Goal: Communication & Community: Answer question/provide support

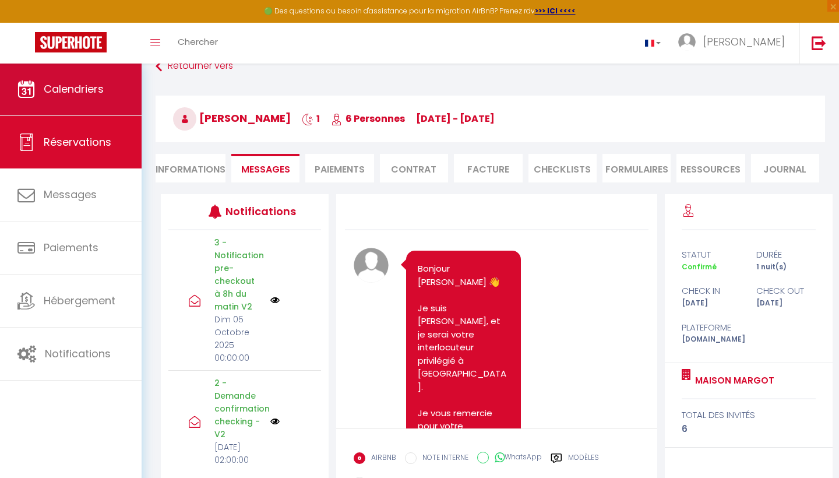
scroll to position [9330, 0]
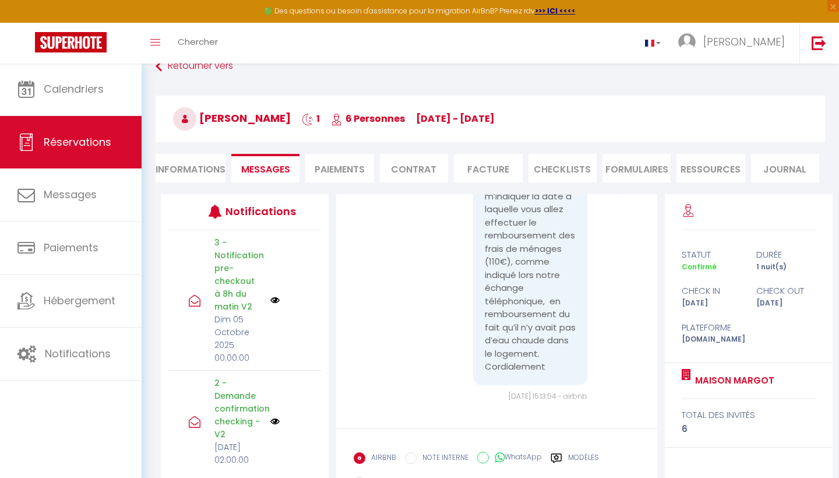
click at [109, 149] on span "Réservations" at bounding box center [78, 142] width 68 height 15
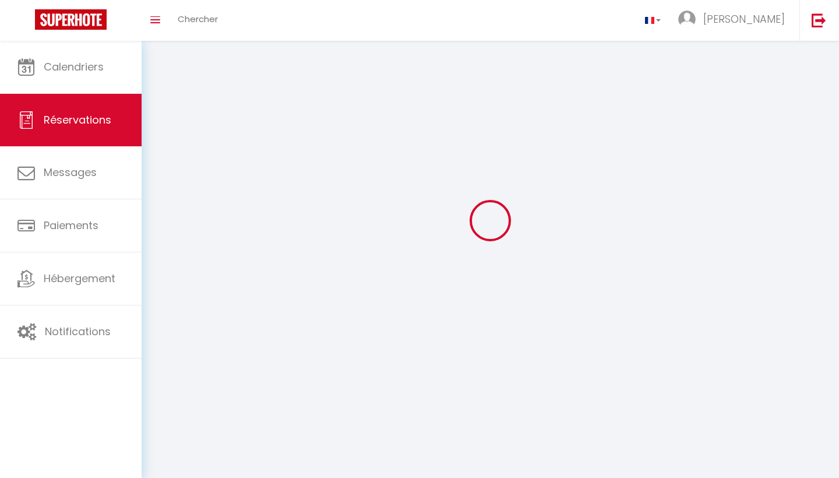
click at [109, 149] on ul "Calendriers Réservations Messages Paiements Hébergement Notifications" at bounding box center [71, 199] width 142 height 317
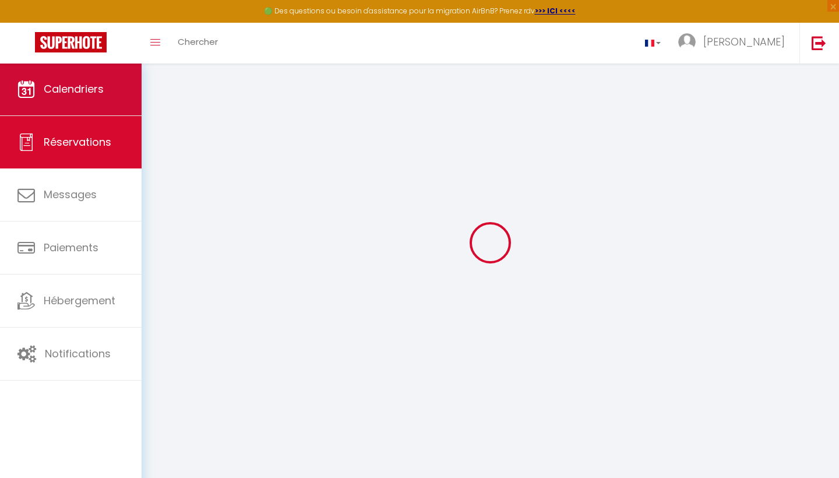
click at [91, 91] on span "Calendriers" at bounding box center [74, 89] width 60 height 15
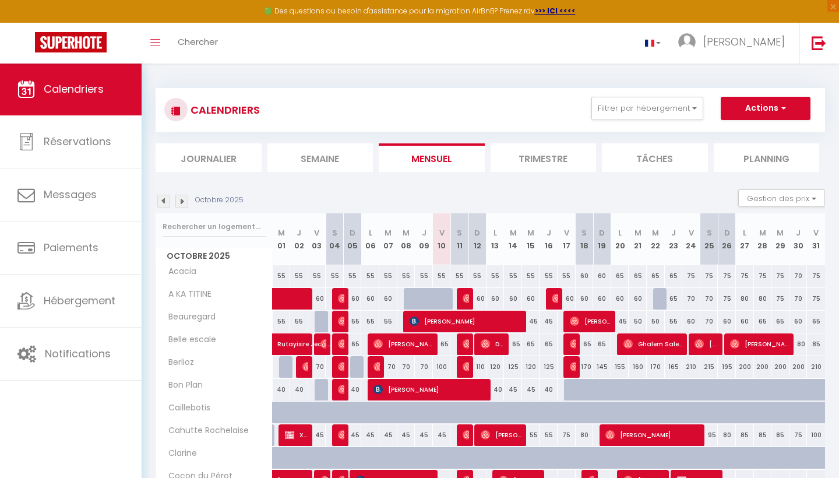
click at [766, 145] on li "Planning" at bounding box center [766, 157] width 106 height 29
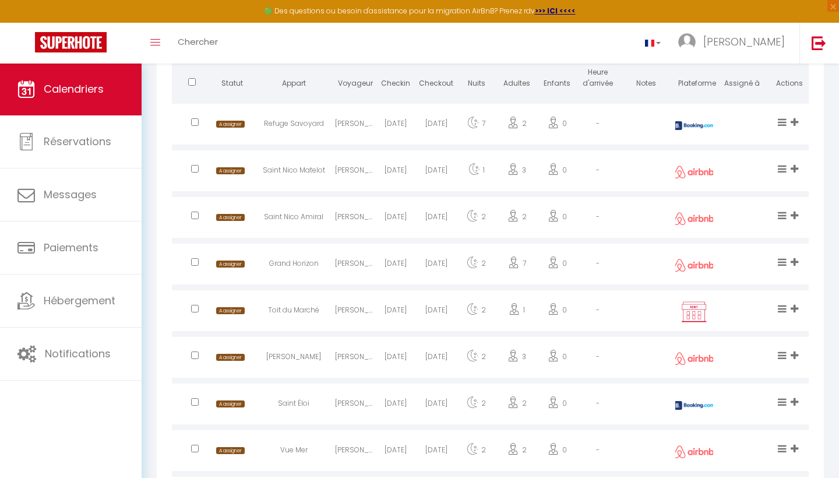
scroll to position [320, 0]
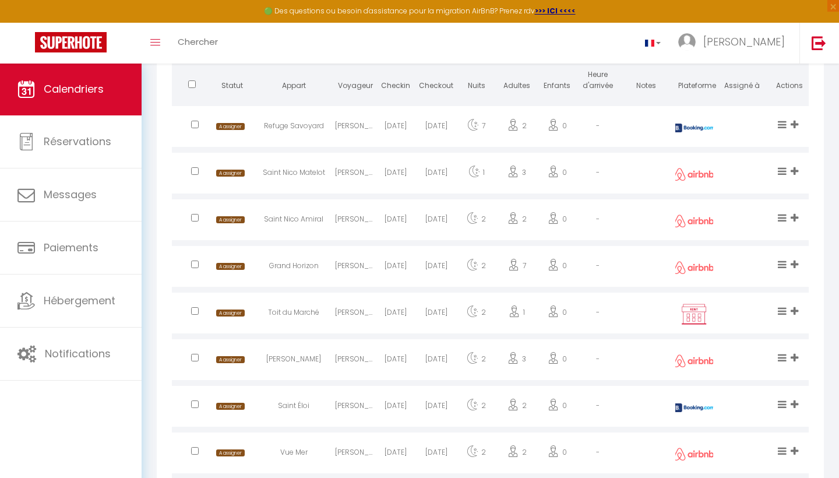
click at [283, 125] on div "Refuge Savoyard" at bounding box center [293, 128] width 83 height 38
select select "0"
select select "1"
select select
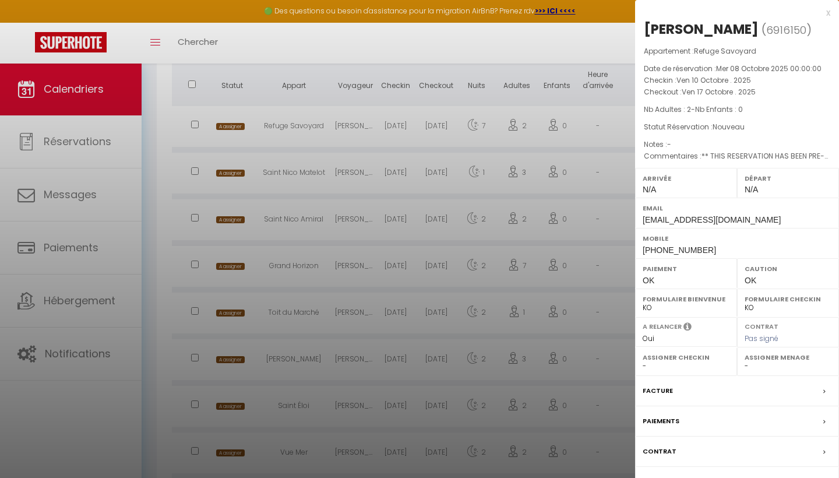
select select "22534"
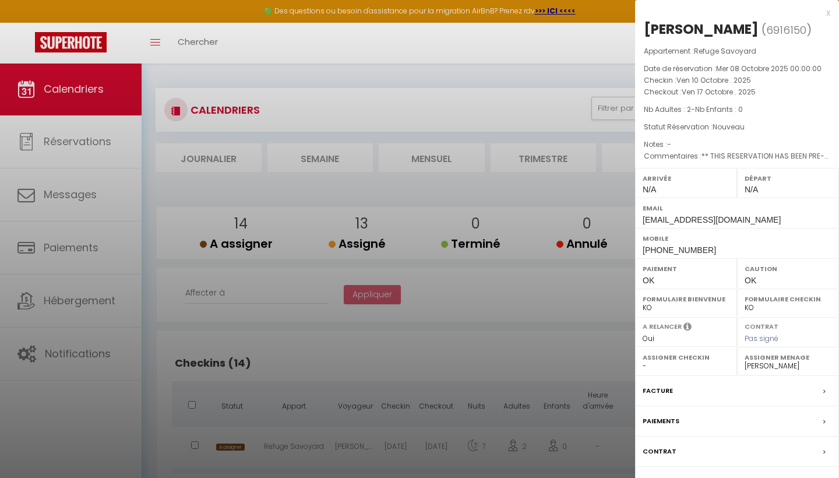
scroll to position [0, 0]
click at [659, 475] on label "Messages" at bounding box center [660, 481] width 36 height 12
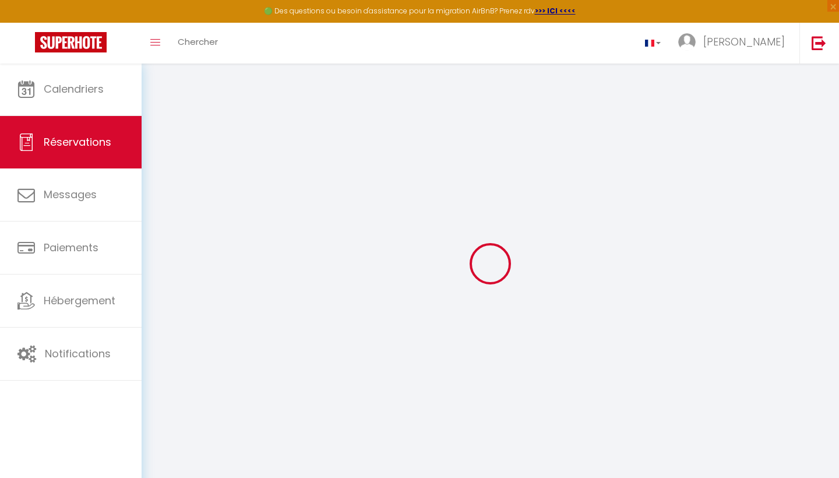
select select
checkbox input "false"
select select
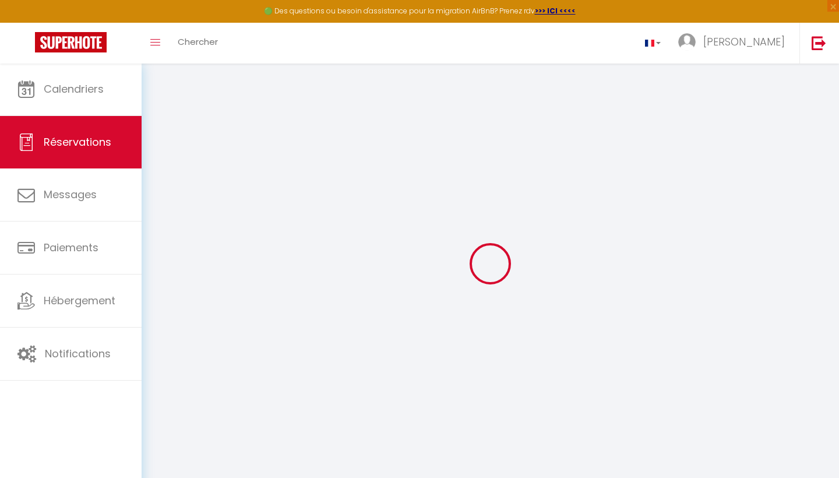
checkbox input "false"
type textarea "** THIS RESERVATION HAS BEEN PRE-PAID ** BOOKING NOTE : Payment charge is EUR 9…"
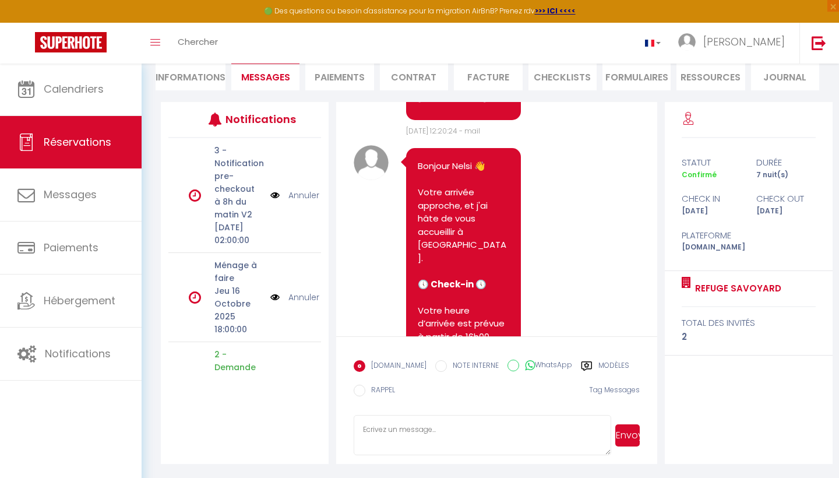
scroll to position [1282, 0]
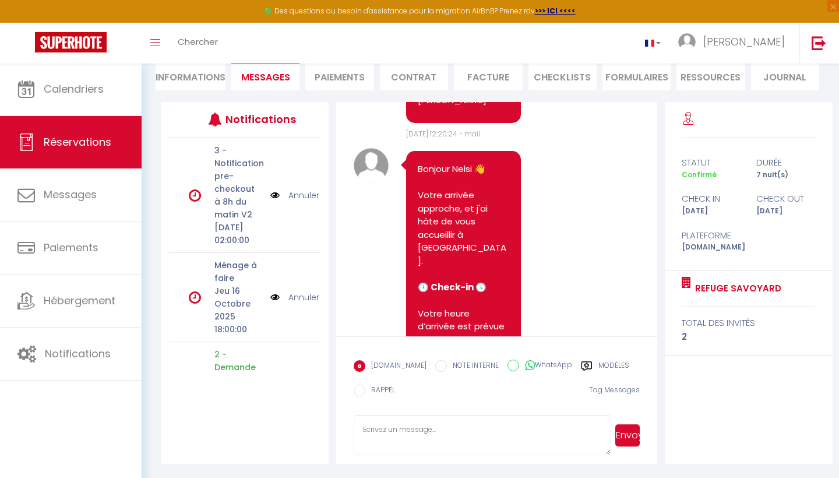
click at [202, 89] on li "Informations" at bounding box center [190, 76] width 70 height 29
select select
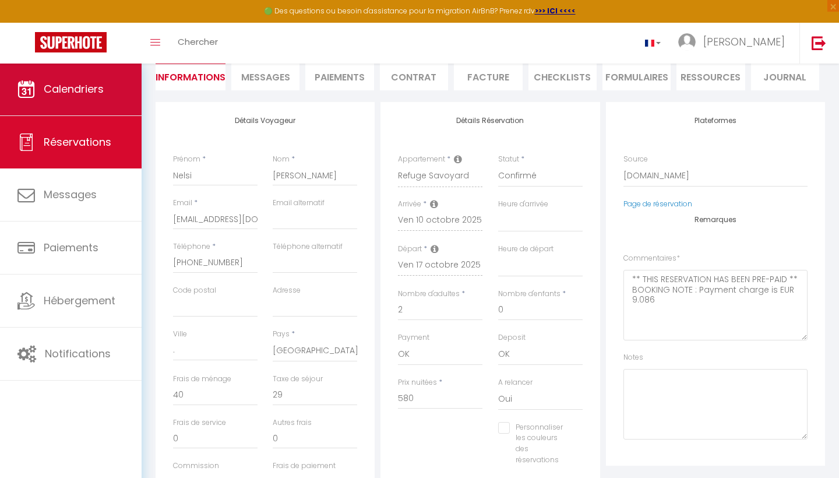
click at [102, 76] on link "Calendriers" at bounding box center [71, 89] width 142 height 52
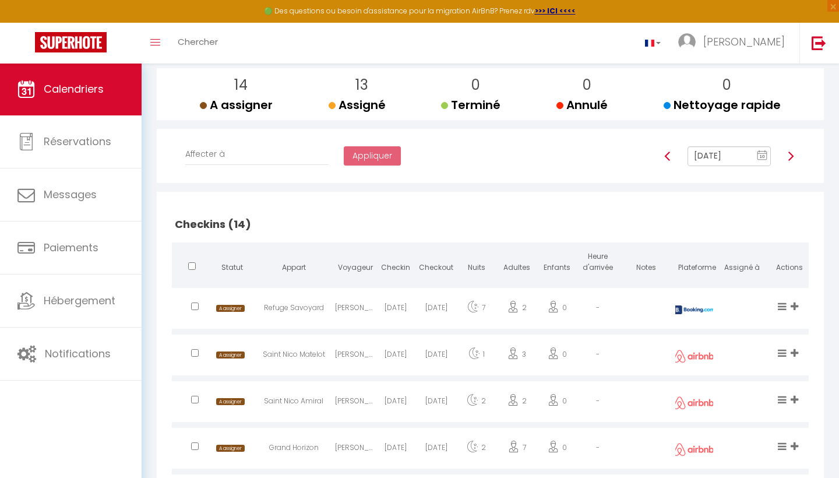
scroll to position [144, 0]
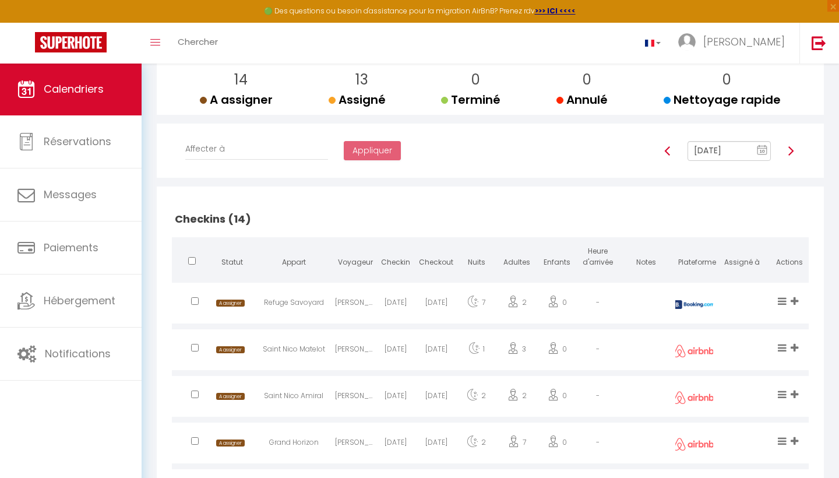
click at [272, 332] on div "Saint Nico Matelot" at bounding box center [293, 351] width 83 height 38
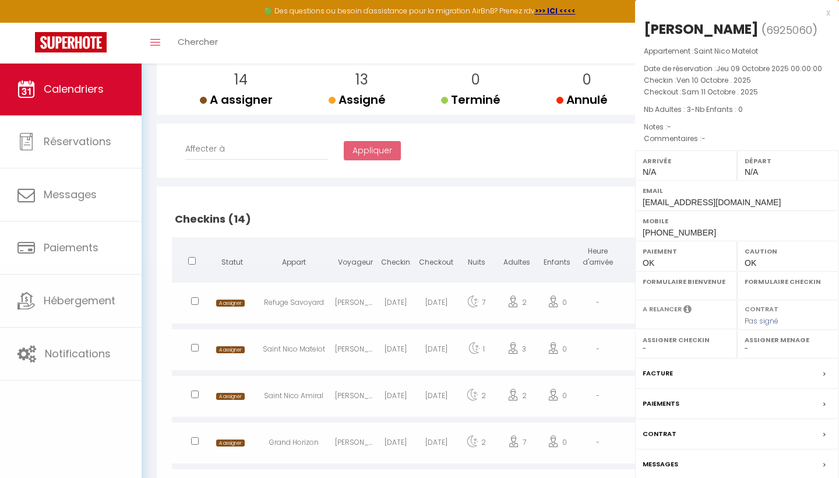
select select "0"
select select "1"
select select
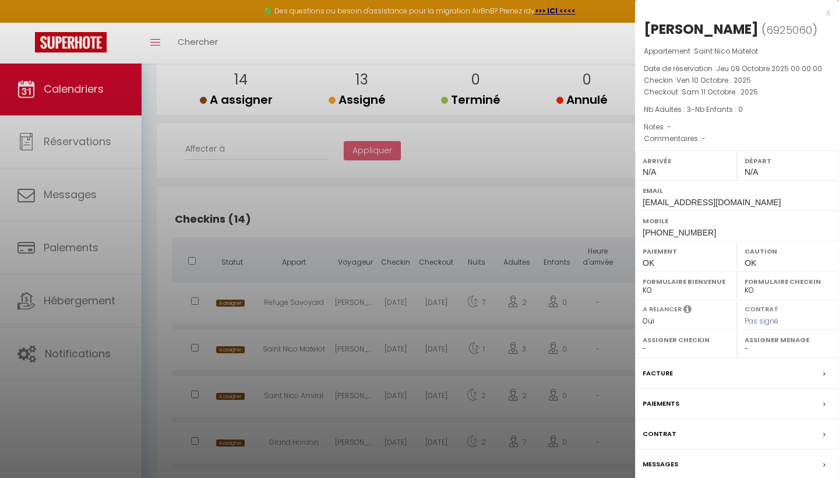
click at [668, 458] on label "Messages" at bounding box center [660, 464] width 36 height 12
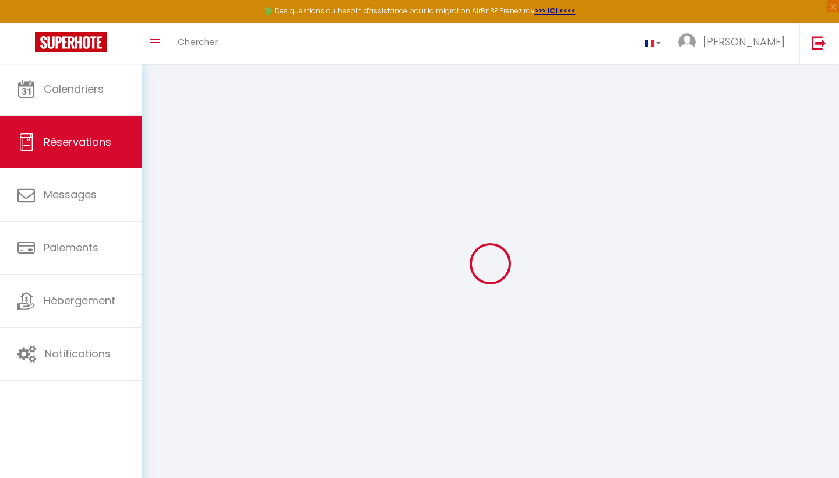
select select
checkbox input "false"
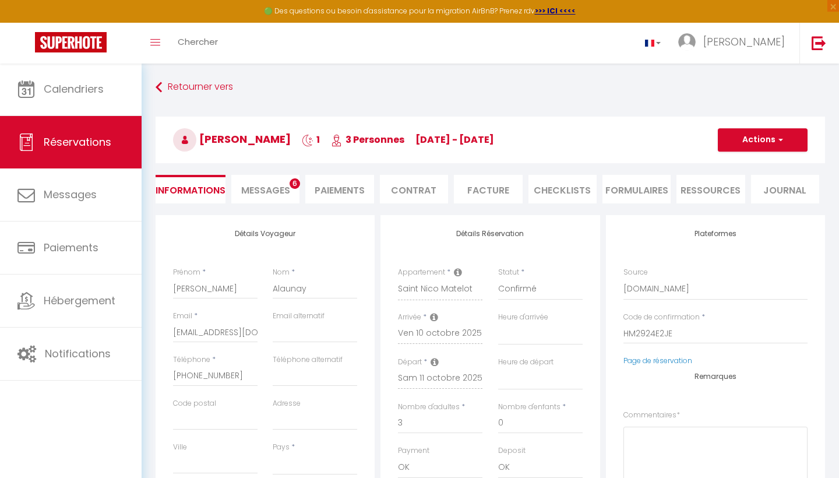
select select
checkbox input "false"
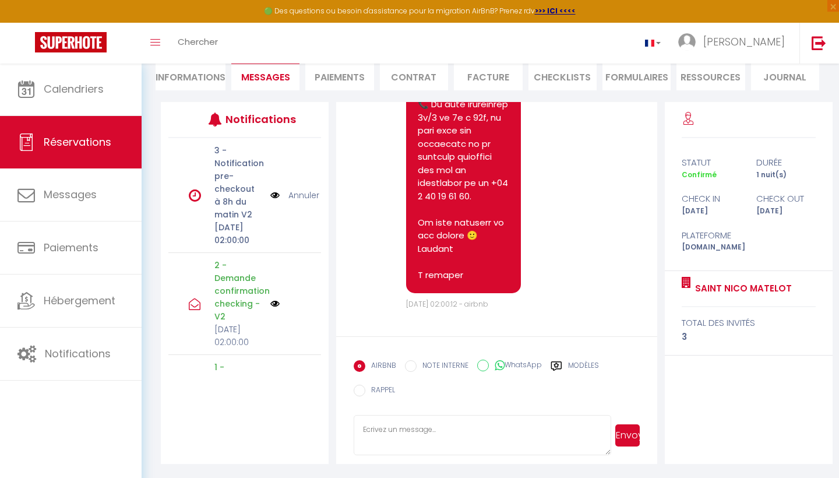
scroll to position [113, 0]
click at [582, 369] on label "Modèles" at bounding box center [583, 367] width 31 height 15
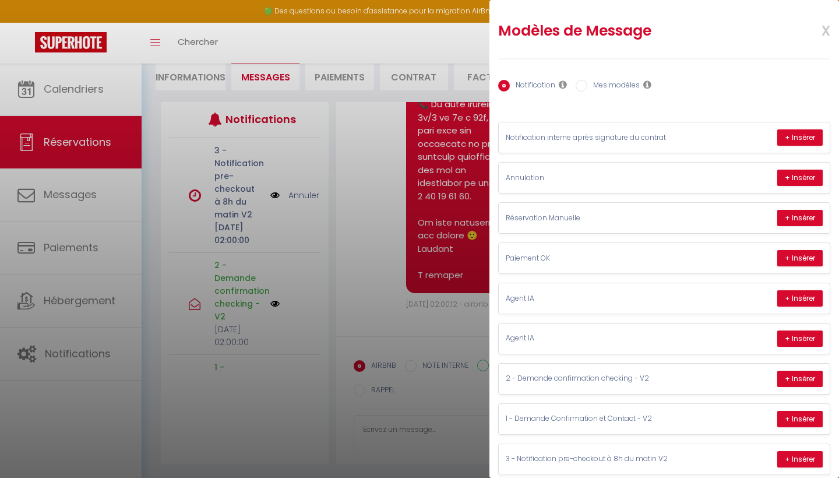
click at [389, 441] on div at bounding box center [419, 239] width 839 height 478
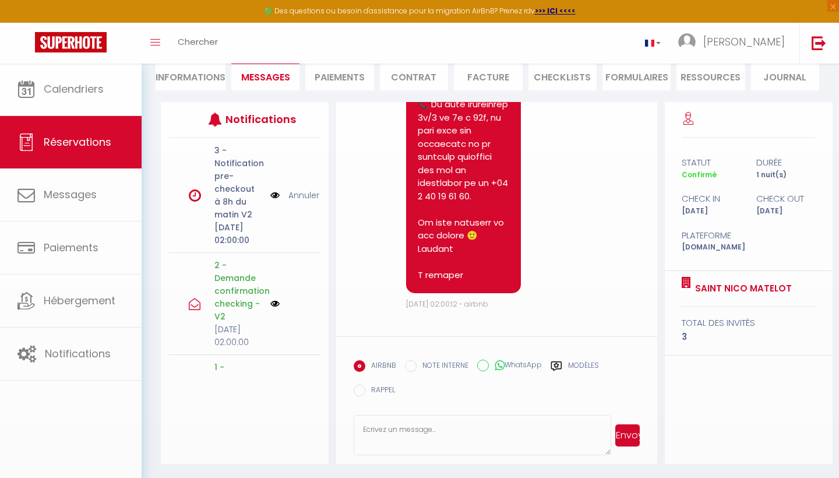
click at [386, 433] on textarea at bounding box center [481, 435] width 257 height 41
paste textarea "0871"
click at [363, 431] on textarea "0871" at bounding box center [481, 435] width 257 height 41
type textarea "0871"
click at [634, 432] on button "Envoyer" at bounding box center [627, 435] width 24 height 22
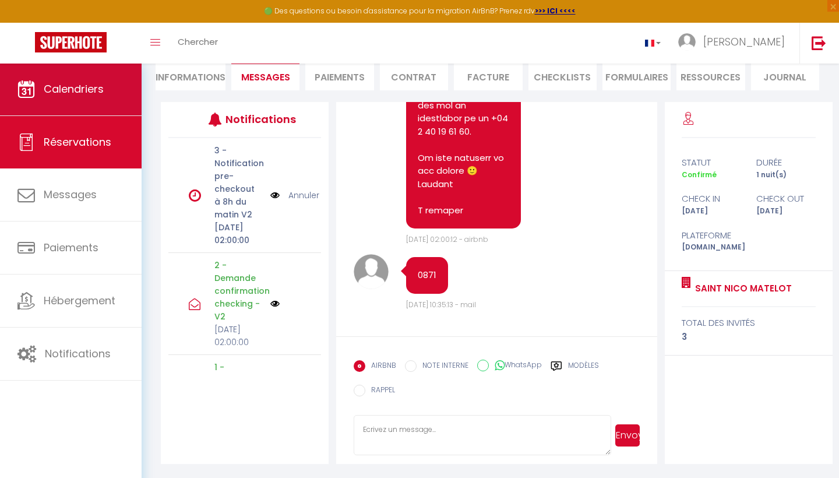
click at [130, 86] on link "Calendriers" at bounding box center [71, 89] width 142 height 52
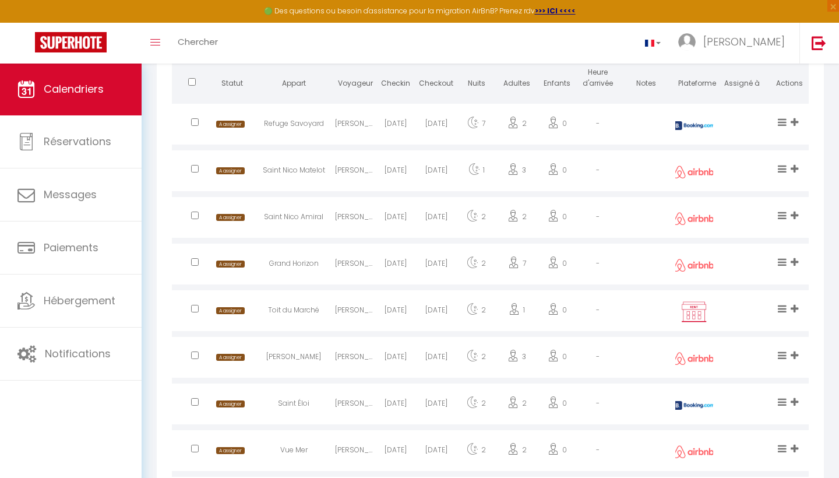
scroll to position [324, 0]
click at [292, 203] on div "Saint Nico Amiral" at bounding box center [293, 218] width 83 height 38
select select "0"
select select "1"
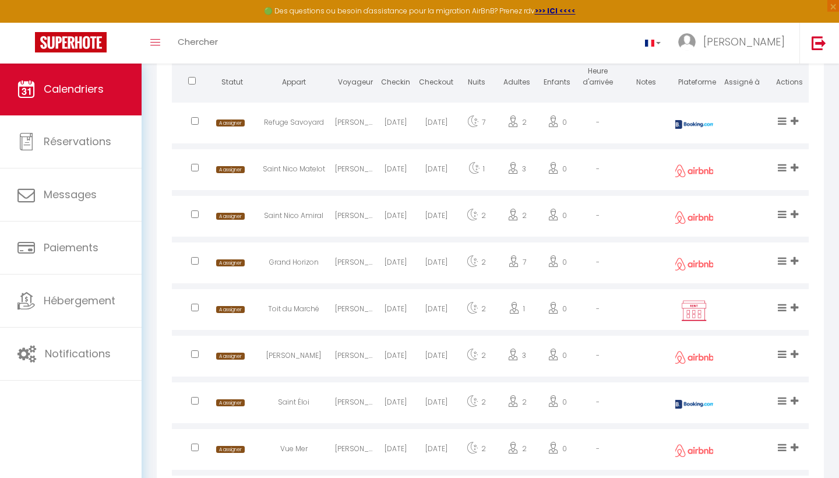
select select
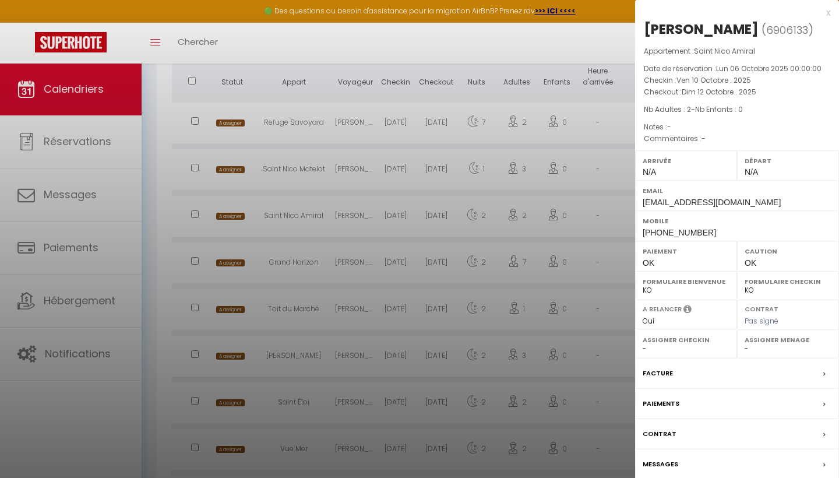
click at [641, 455] on div "Messages" at bounding box center [737, 464] width 204 height 30
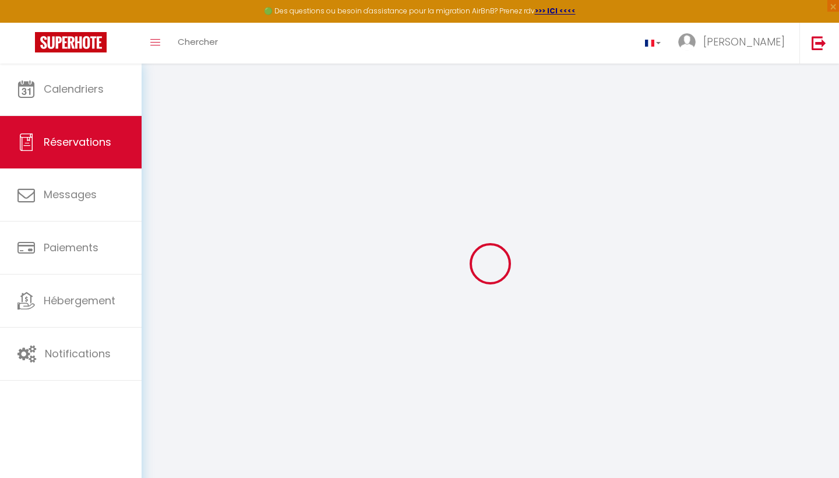
select select
checkbox input "false"
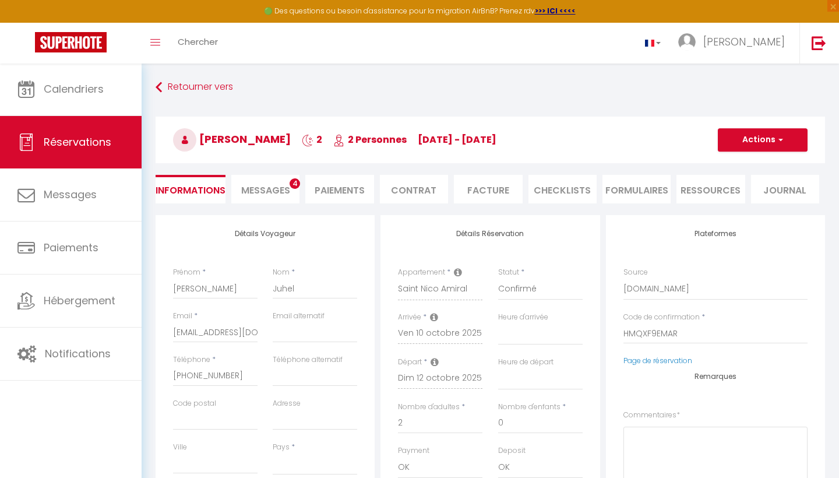
select select
checkbox input "false"
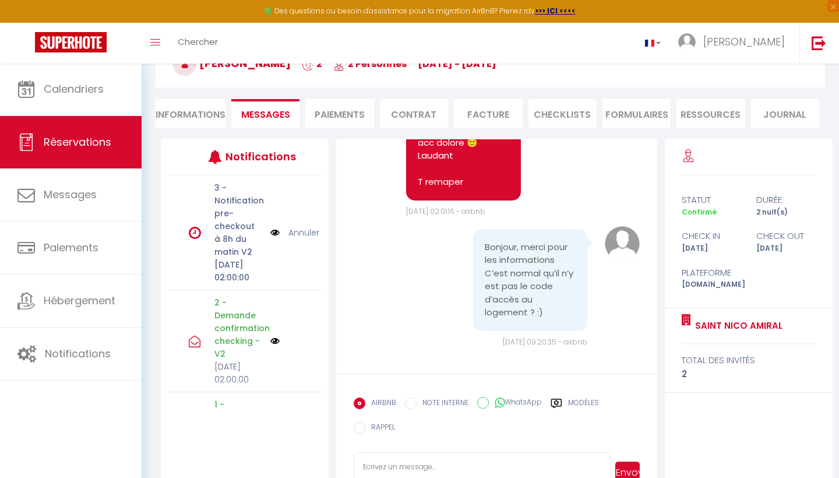
scroll to position [76, 0]
click at [386, 454] on textarea at bounding box center [481, 471] width 257 height 41
paste textarea "2811"
type textarea "2811"
click at [628, 466] on button "Envoyer" at bounding box center [627, 472] width 24 height 22
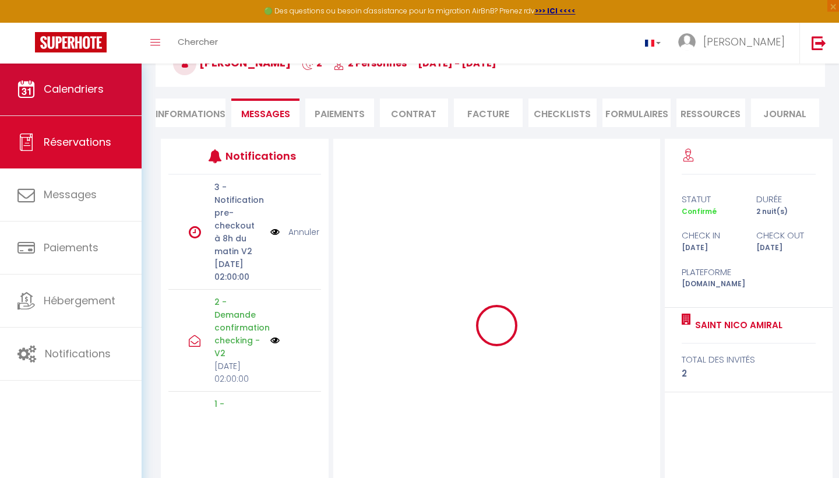
click at [62, 70] on link "Calendriers" at bounding box center [71, 89] width 142 height 52
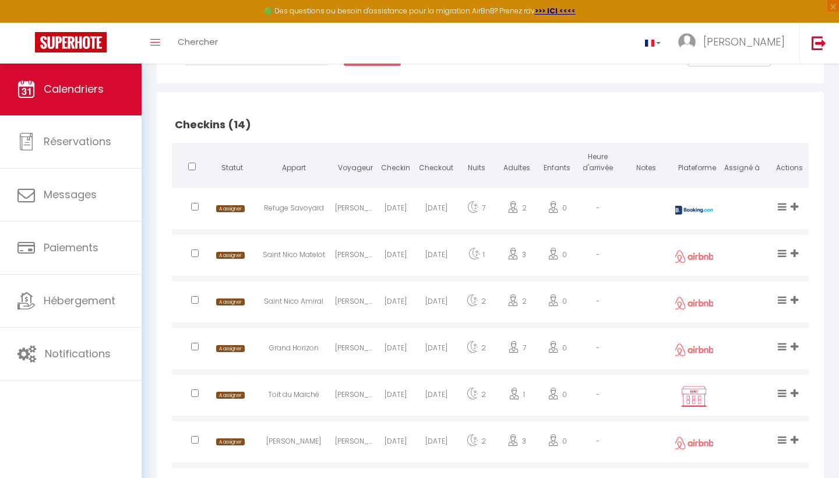
scroll to position [238, 0]
click at [295, 342] on div "Grand Horizon" at bounding box center [293, 350] width 83 height 38
select select "0"
select select "1"
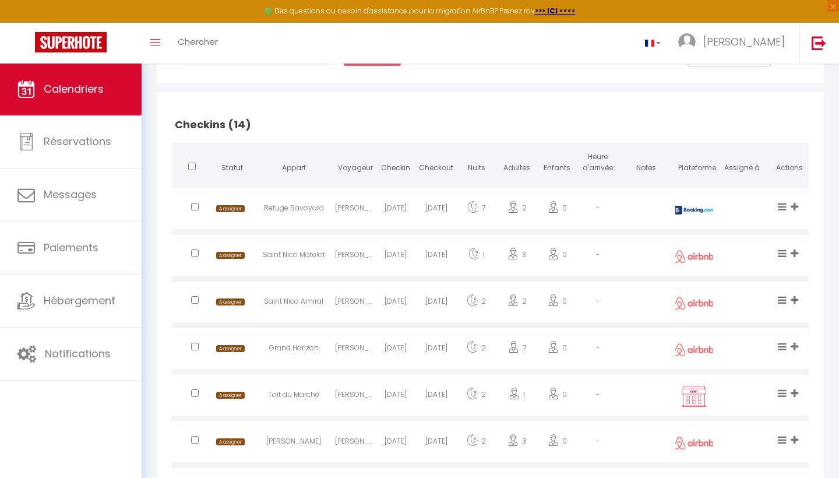
select select
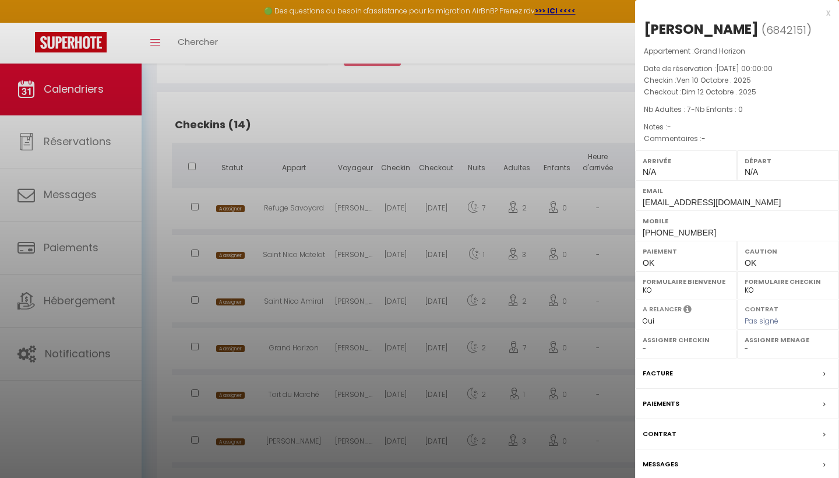
click at [663, 469] on label "Messages" at bounding box center [660, 464] width 36 height 12
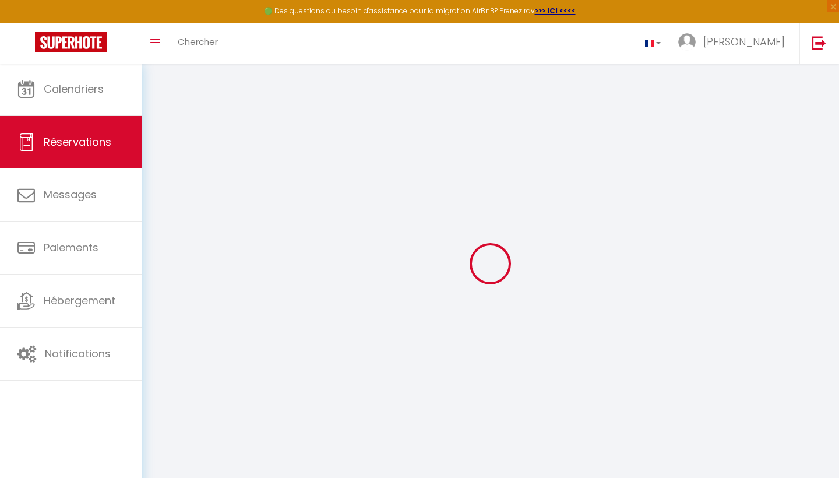
select select
checkbox input "false"
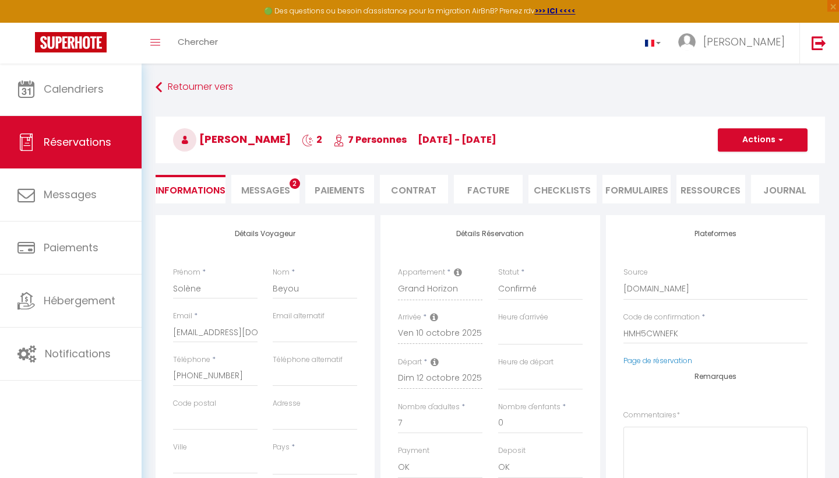
select select
checkbox input "false"
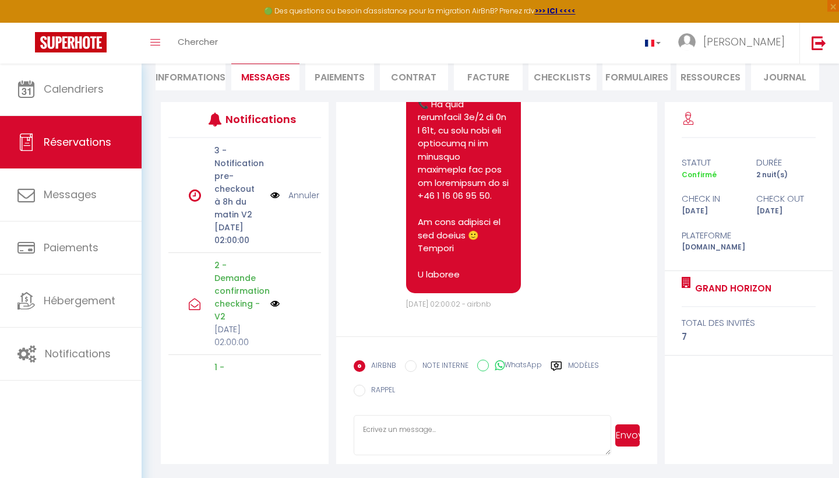
scroll to position [113, 0]
click at [375, 425] on textarea at bounding box center [481, 435] width 257 height 41
paste textarea "2503"
type textarea "2503"
click at [623, 440] on button "Envoyer" at bounding box center [627, 435] width 24 height 22
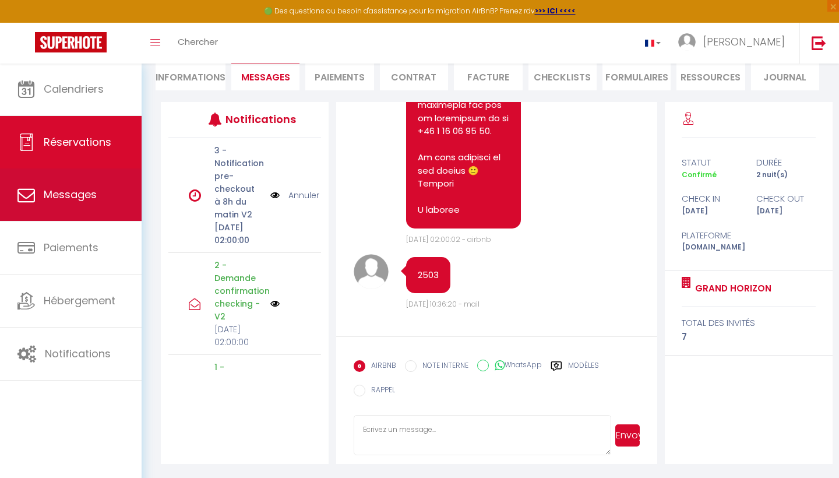
scroll to position [3270, 0]
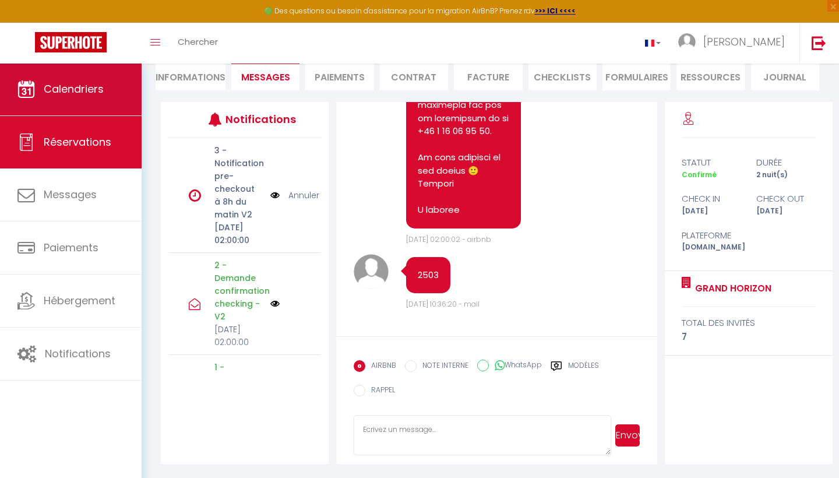
click at [29, 93] on icon at bounding box center [25, 88] width 17 height 17
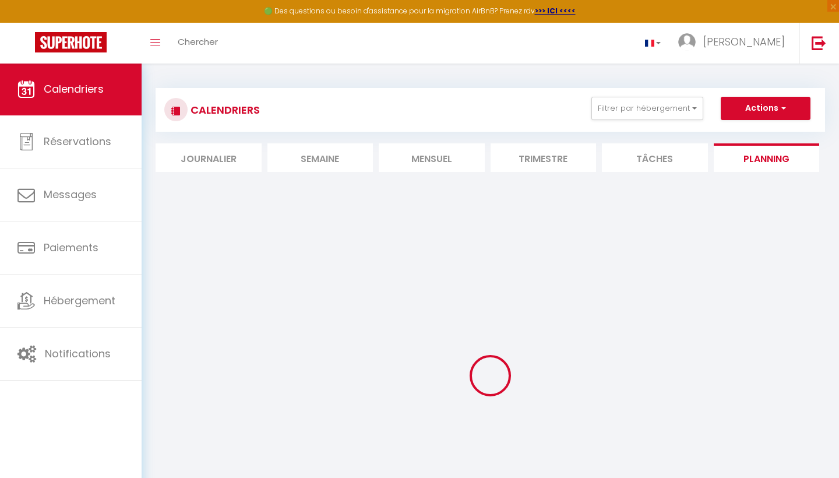
select select
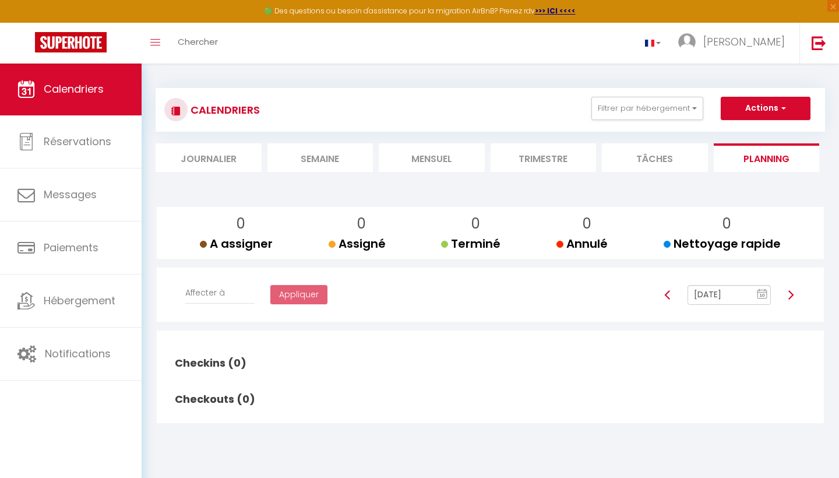
select select
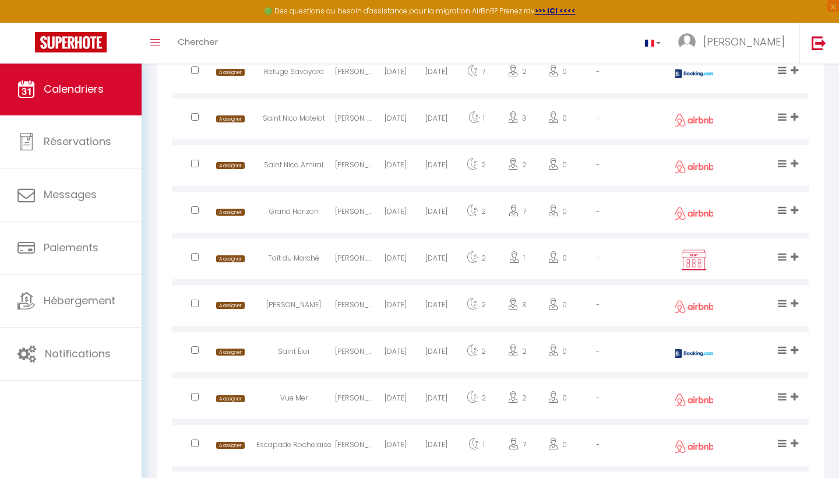
scroll to position [375, 0]
click at [303, 253] on div "Toit du Marché" at bounding box center [293, 260] width 83 height 38
select select "0"
select select "1"
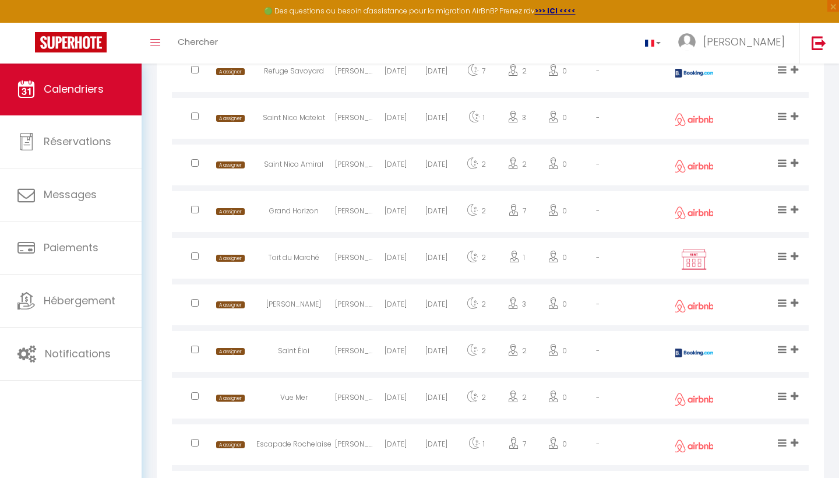
select select
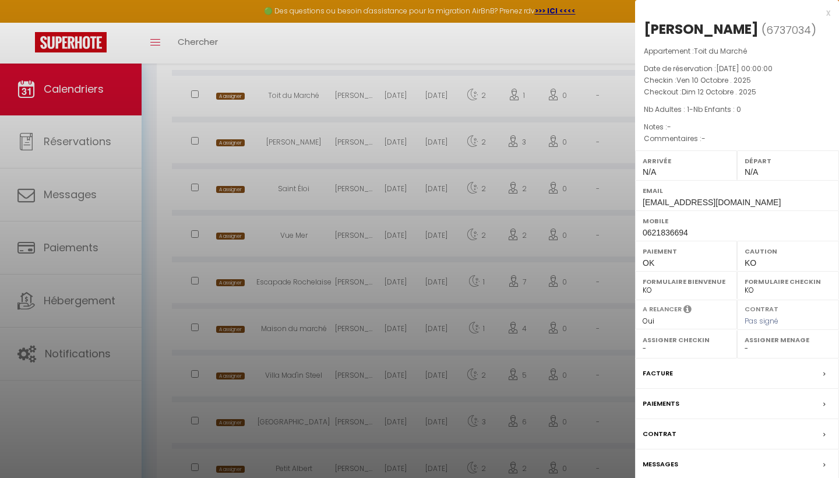
scroll to position [537, 0]
click at [651, 470] on label "Messages" at bounding box center [660, 464] width 36 height 12
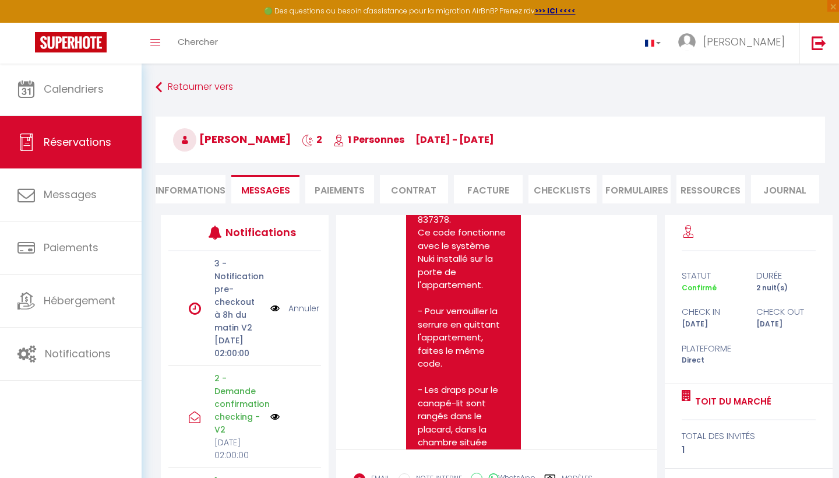
scroll to position [2560, 0]
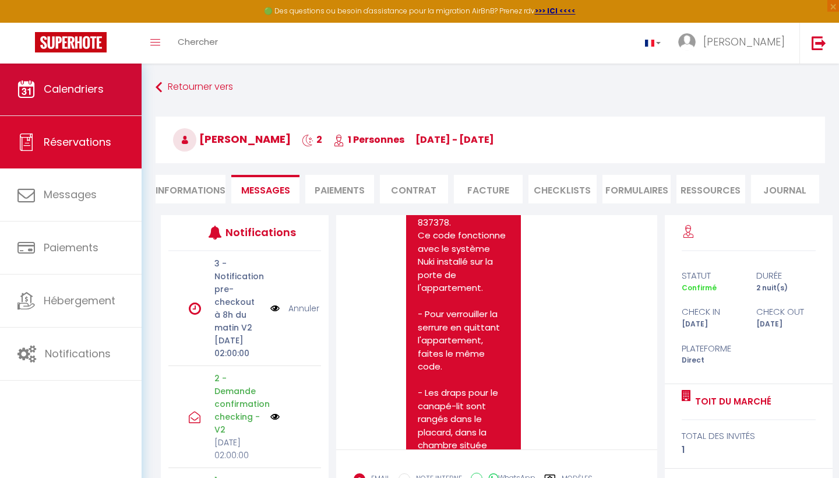
click at [55, 82] on span "Calendriers" at bounding box center [74, 89] width 60 height 15
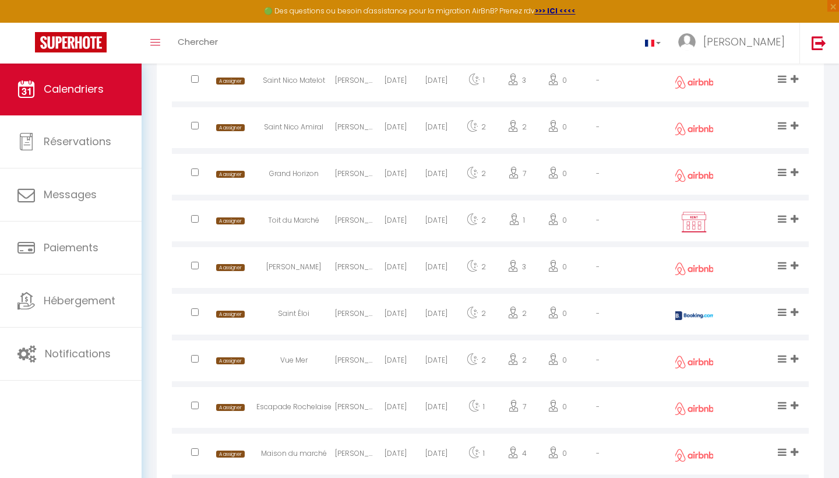
scroll to position [415, 0]
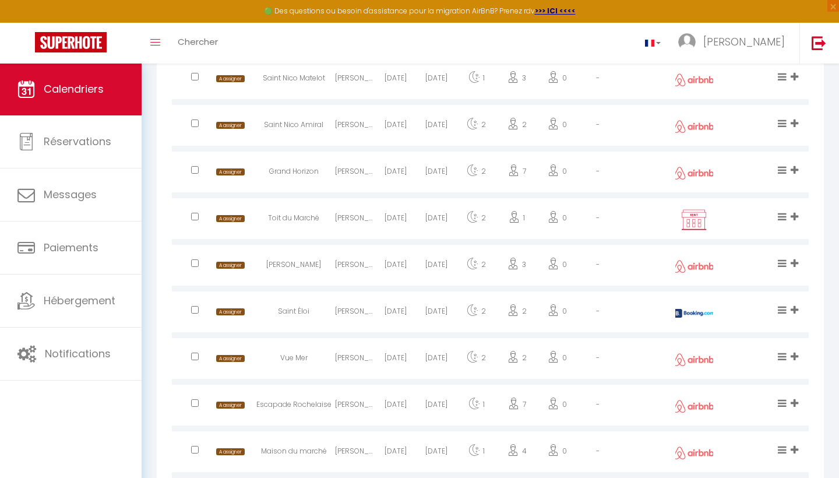
click at [300, 258] on div "[PERSON_NAME]" at bounding box center [293, 266] width 83 height 38
select select "0"
select select "1"
select select
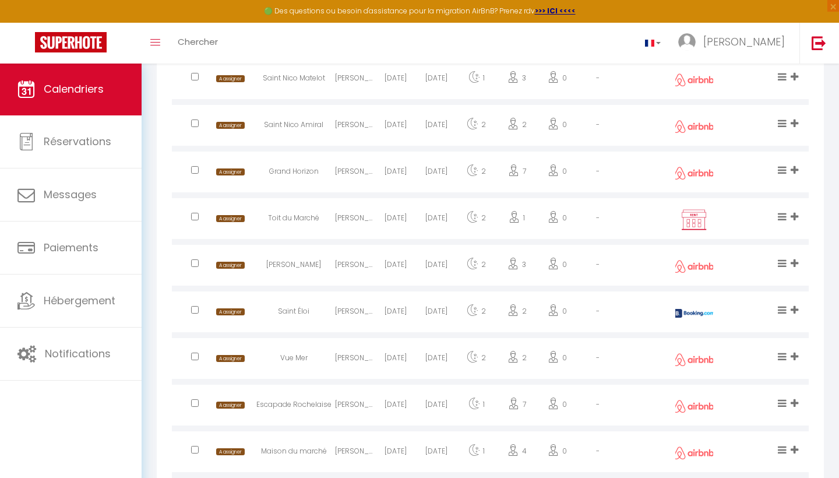
select select
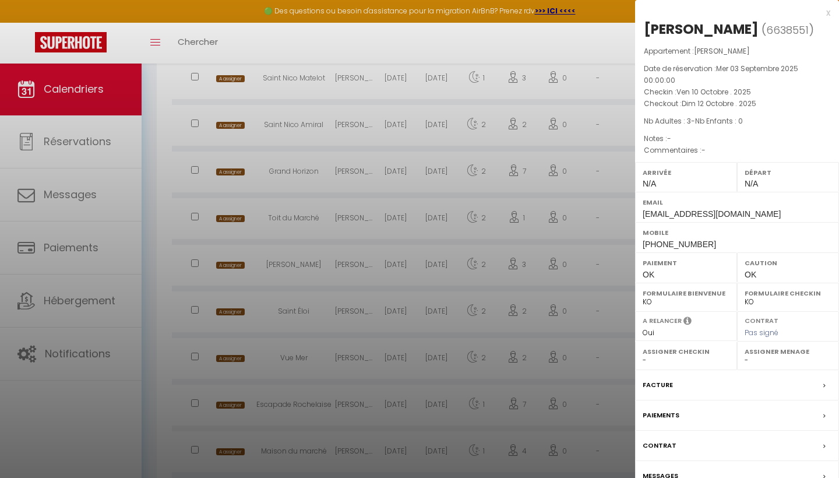
click at [662, 463] on div "Messages" at bounding box center [737, 476] width 204 height 30
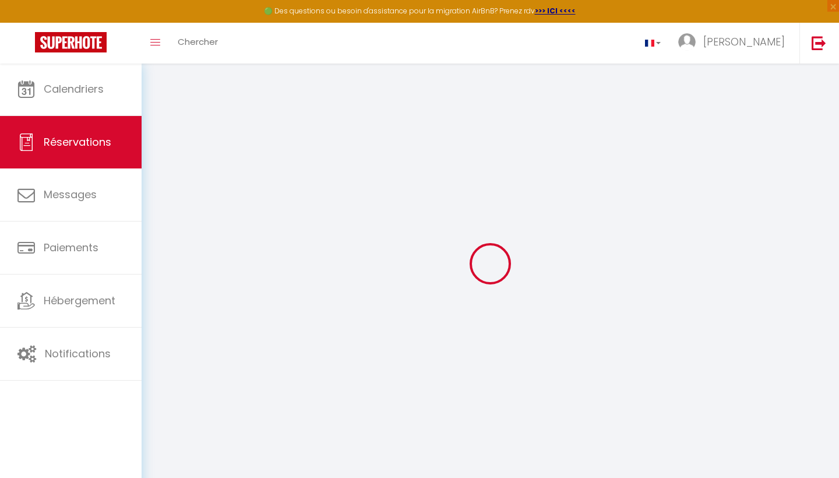
select select
checkbox input "false"
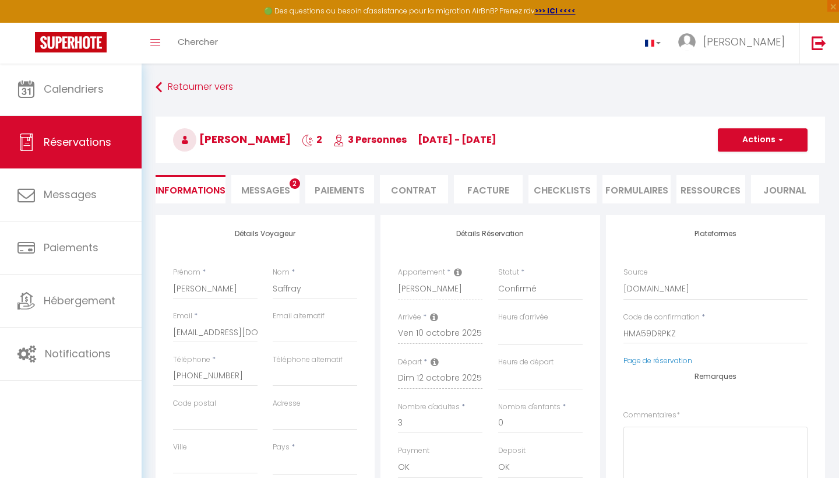
select select
checkbox input "false"
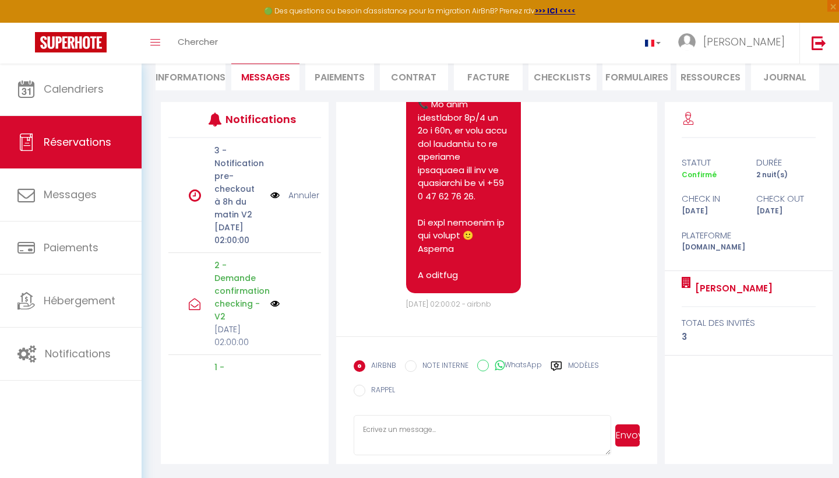
scroll to position [3309, 0]
click at [383, 431] on textarea at bounding box center [481, 435] width 257 height 41
paste textarea "2604"
type textarea "2604"
click at [630, 438] on button "Envoyer" at bounding box center [627, 435] width 24 height 22
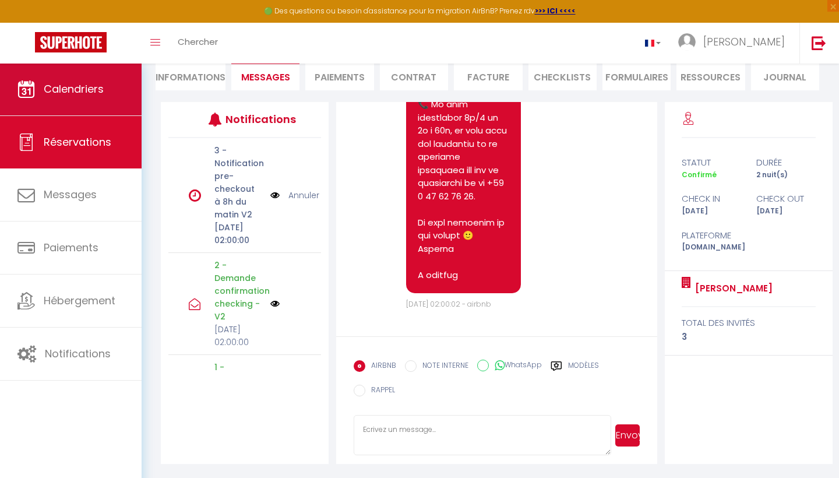
click at [119, 80] on link "Calendriers" at bounding box center [71, 89] width 142 height 52
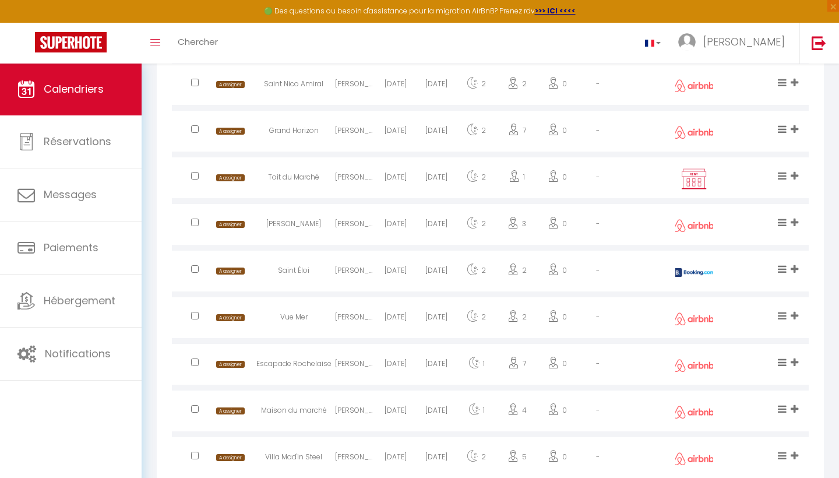
scroll to position [468, 0]
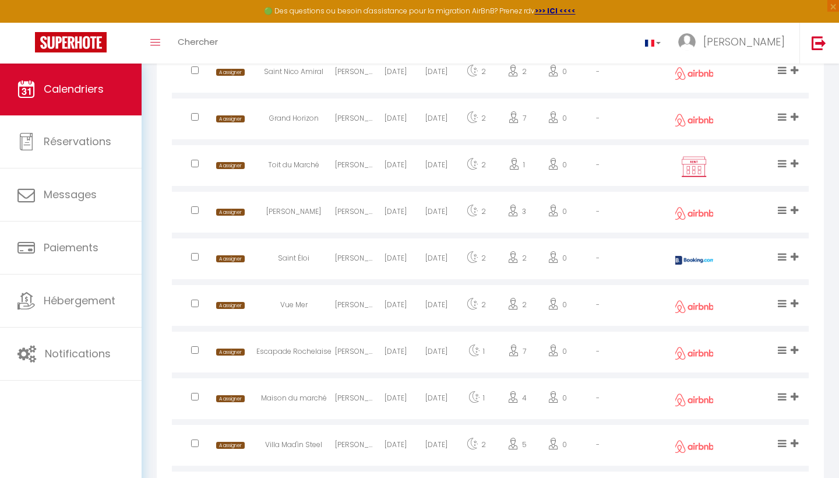
click at [300, 250] on div "Saint Éloi" at bounding box center [293, 260] width 83 height 38
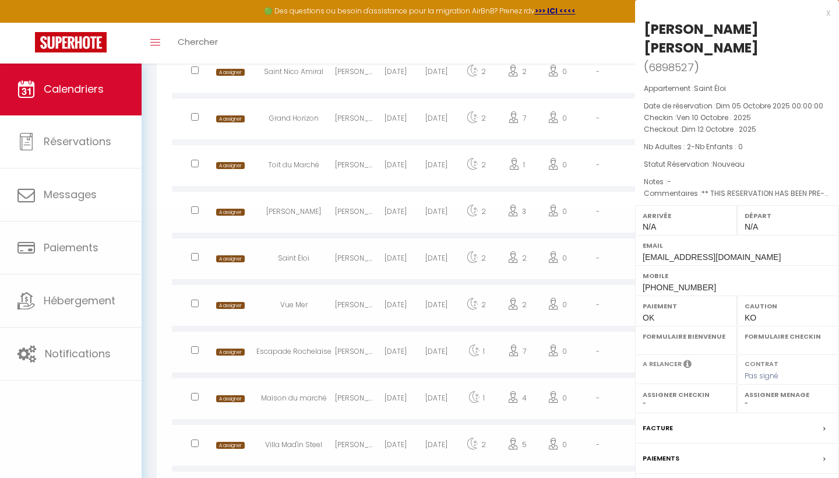
select select "0"
select select "1"
select select
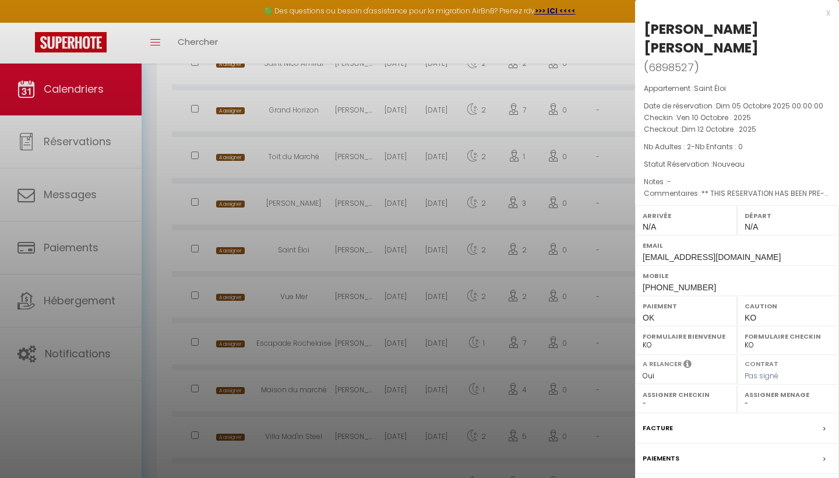
scroll to position [473, 0]
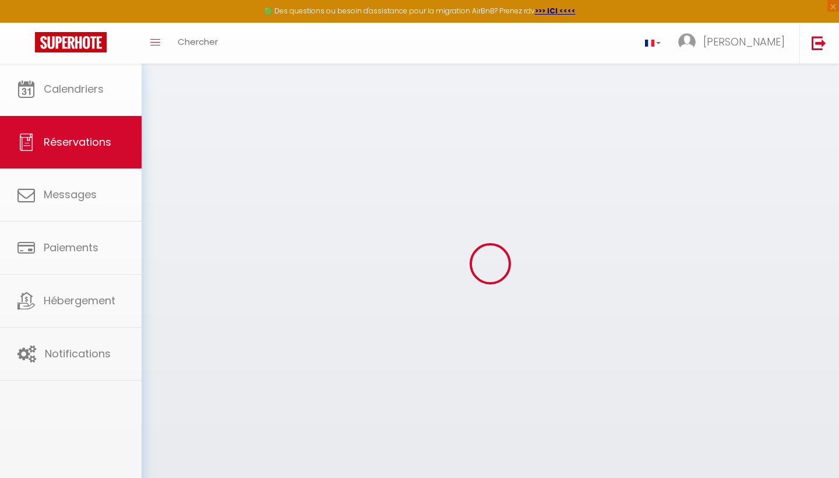
click at [664, 469] on div at bounding box center [419, 239] width 839 height 478
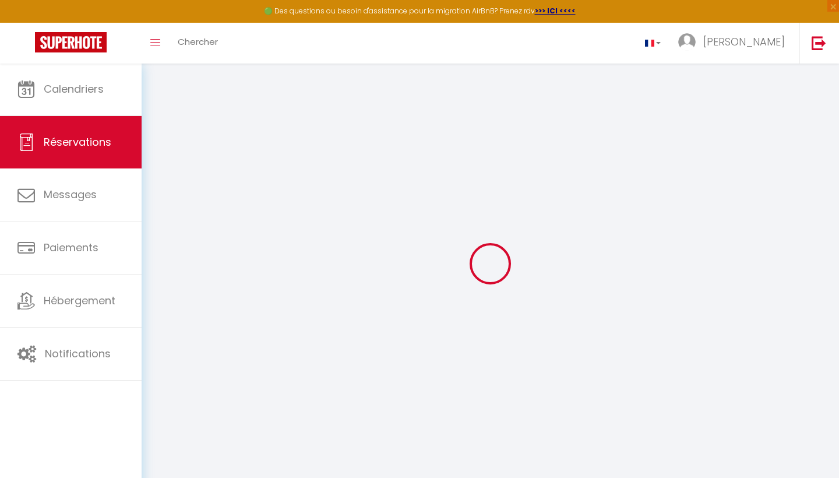
select select
checkbox input "false"
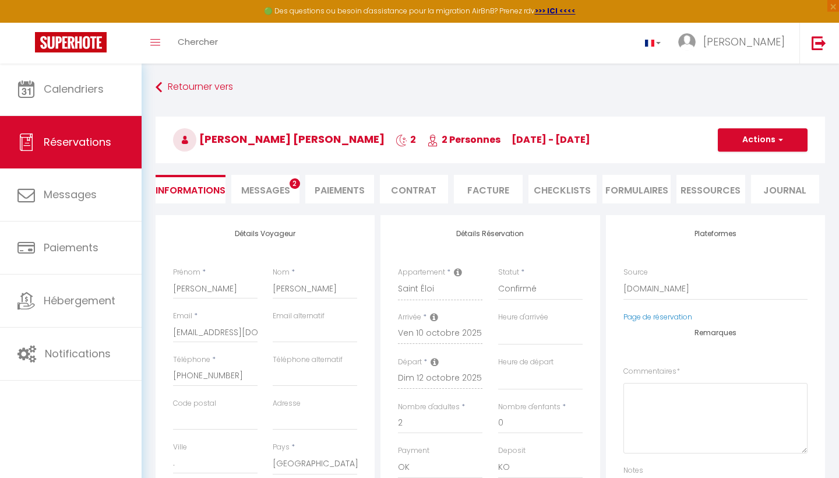
select select
checkbox input "false"
type textarea "** THIS RESERVATION HAS BEEN PRE-PAID ** Reservation has a cancellation grace p…"
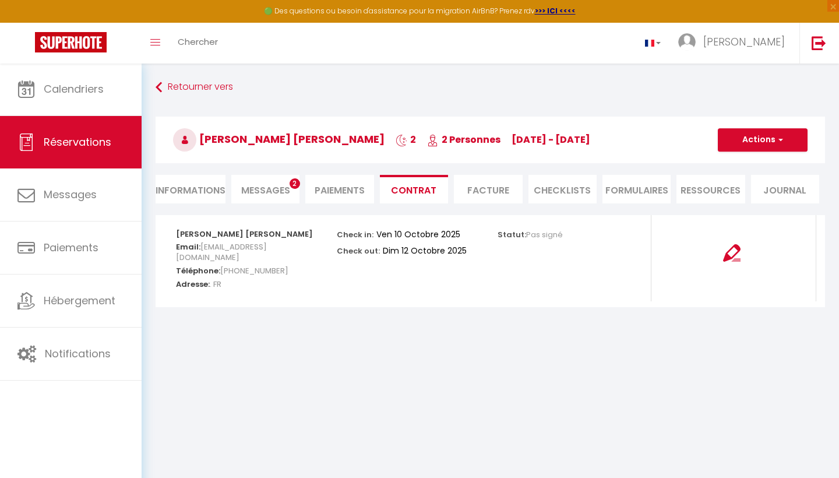
click at [324, 195] on li "Paiements" at bounding box center [339, 189] width 68 height 29
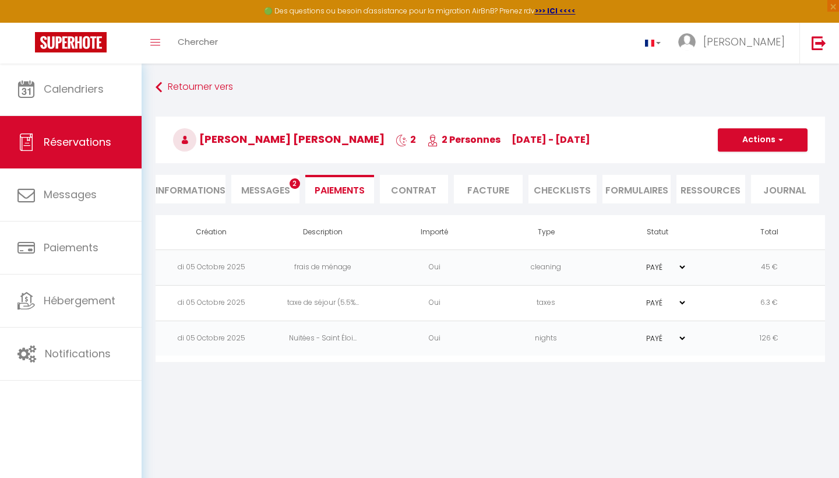
click at [275, 199] on li "Messages 2" at bounding box center [265, 189] width 68 height 29
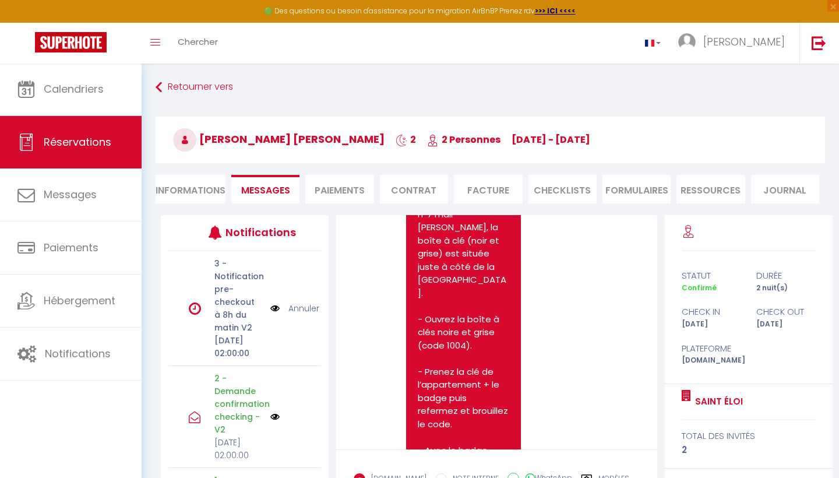
scroll to position [2330, 0]
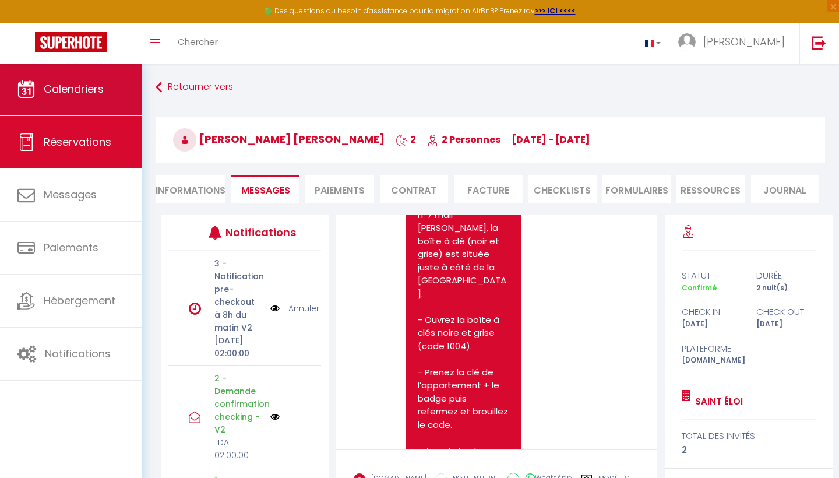
click at [72, 95] on span "Calendriers" at bounding box center [74, 89] width 60 height 15
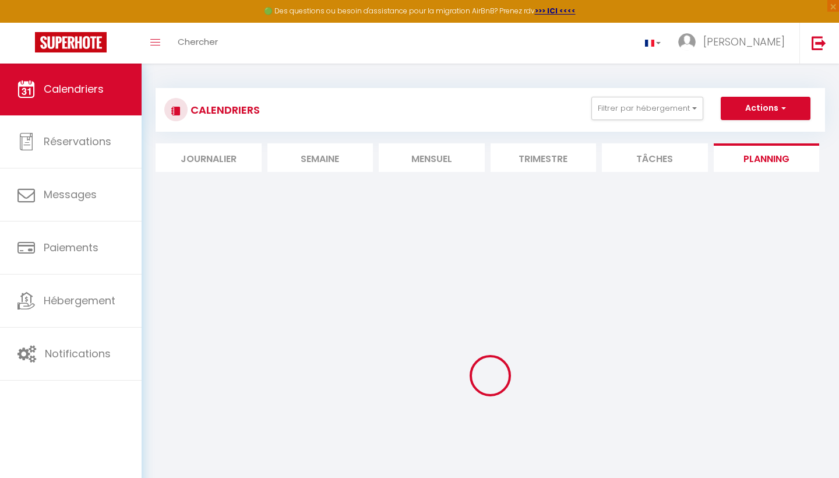
select select
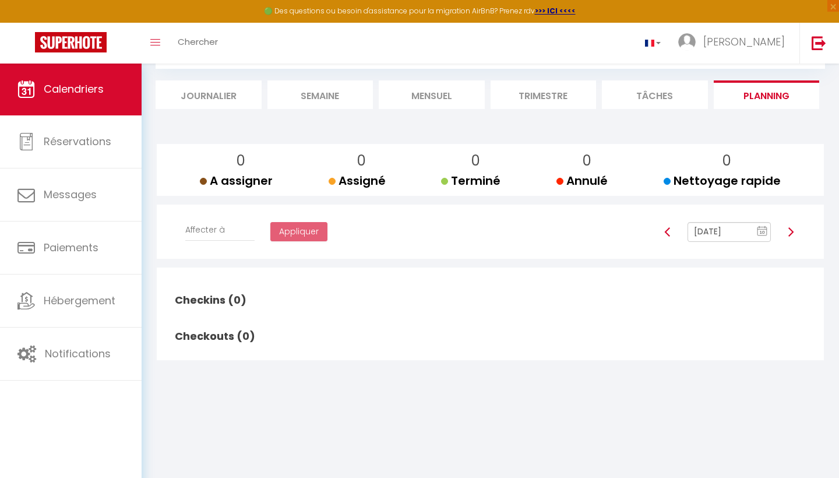
select select
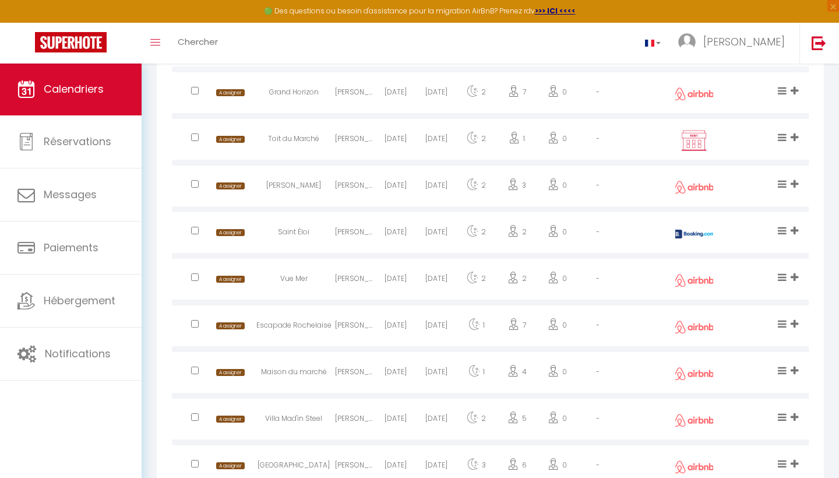
scroll to position [498, 0]
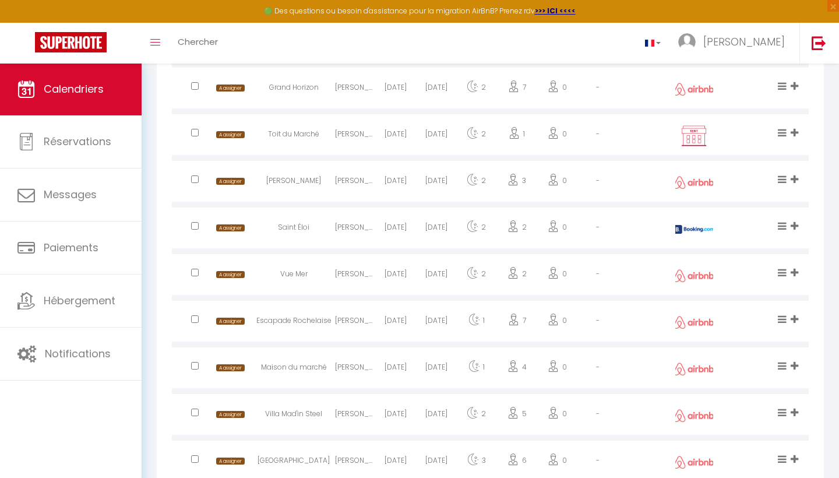
click at [324, 269] on div "Vue Mer" at bounding box center [293, 276] width 83 height 38
select select "0"
select select "1"
select select
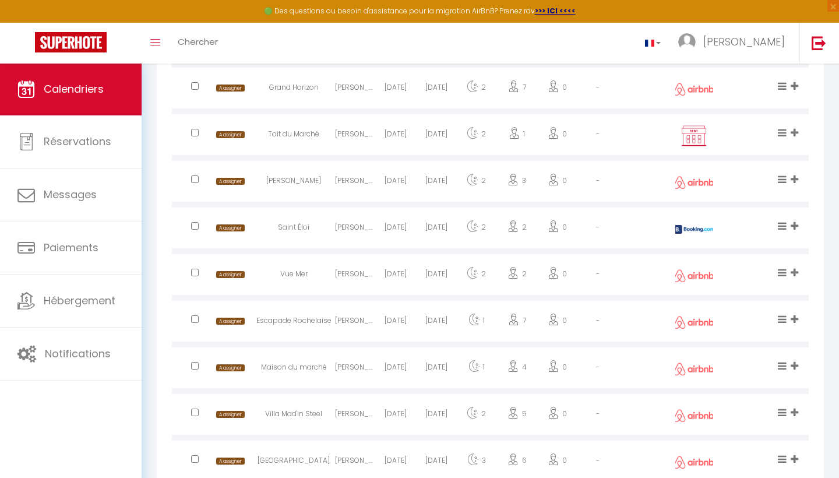
select select
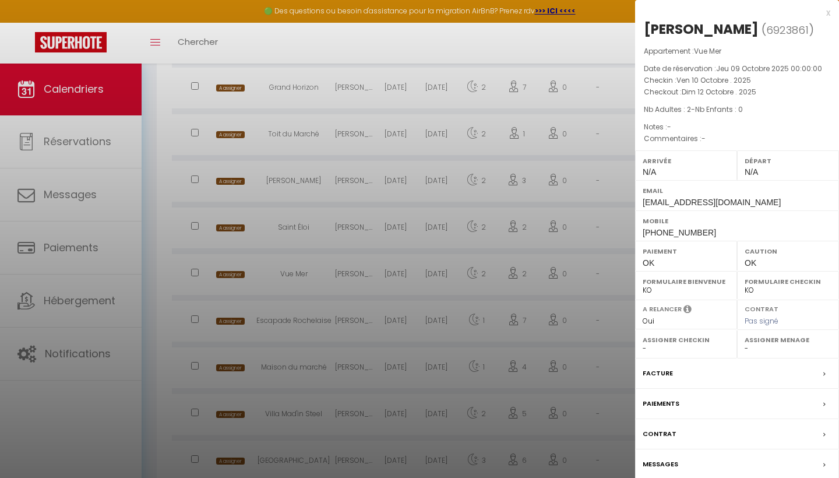
scroll to position [514, 0]
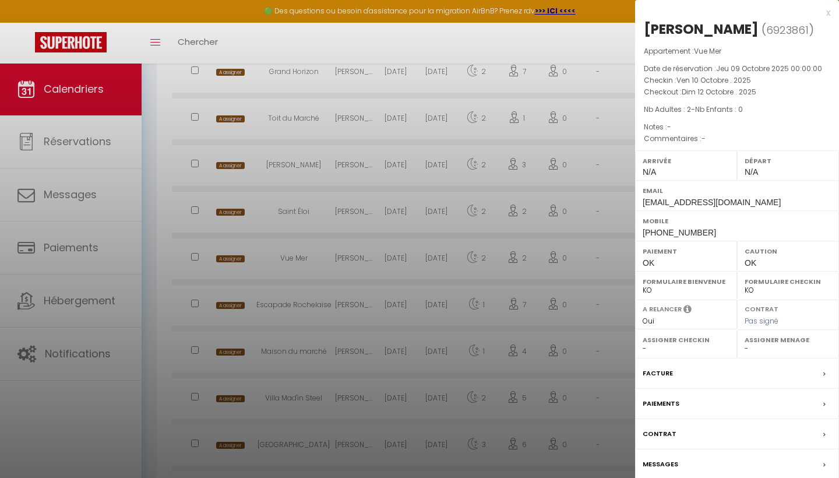
click at [727, 474] on div "Messages" at bounding box center [737, 464] width 204 height 30
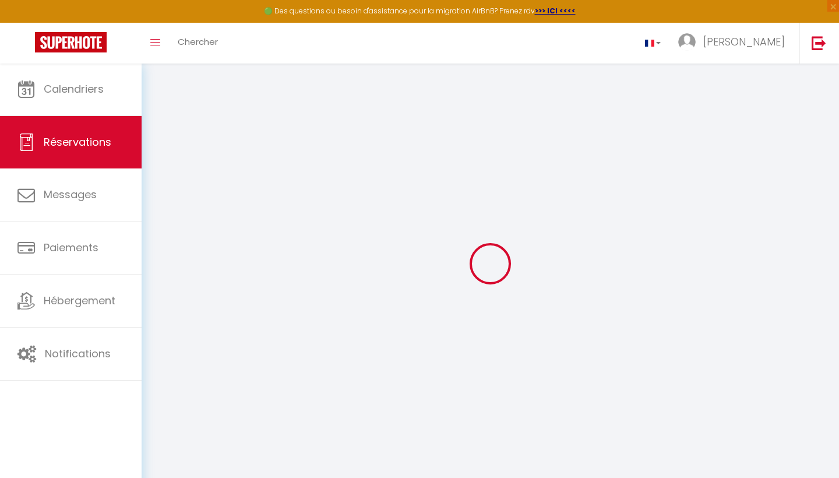
select select
checkbox input "false"
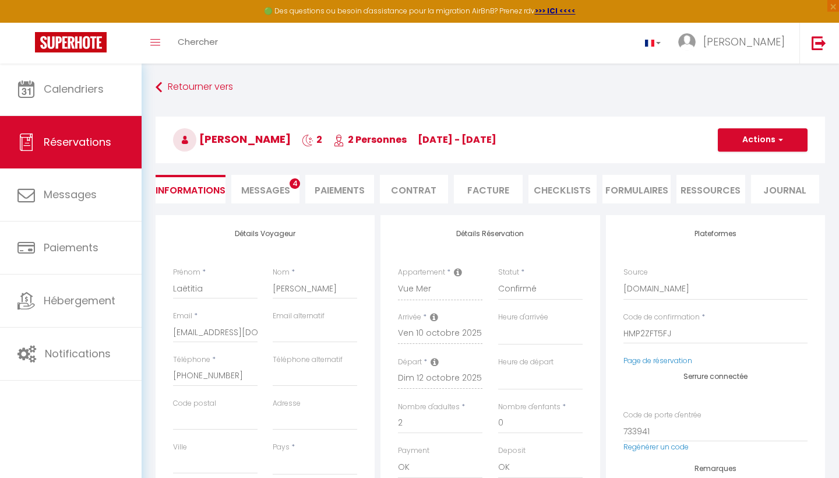
select select
checkbox input "false"
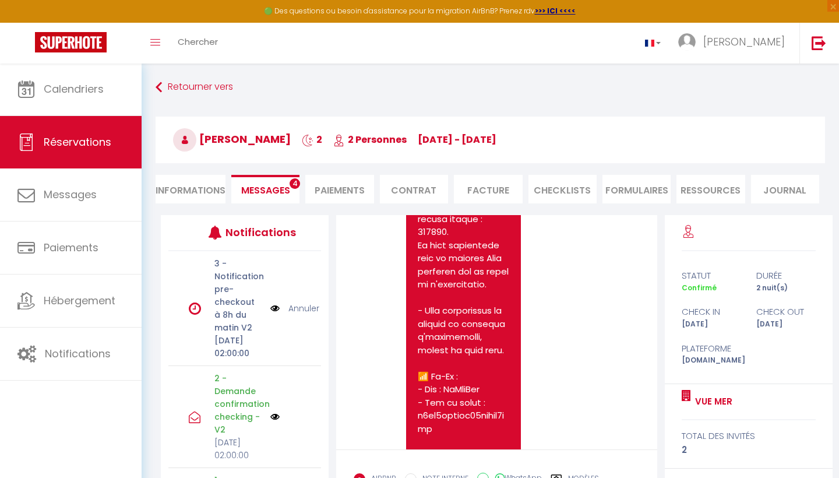
scroll to position [2820, 0]
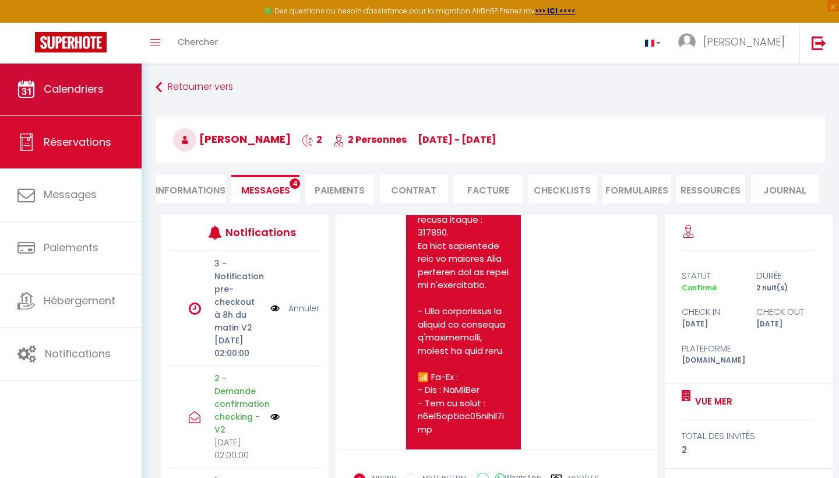
click at [91, 87] on span "Calendriers" at bounding box center [74, 89] width 60 height 15
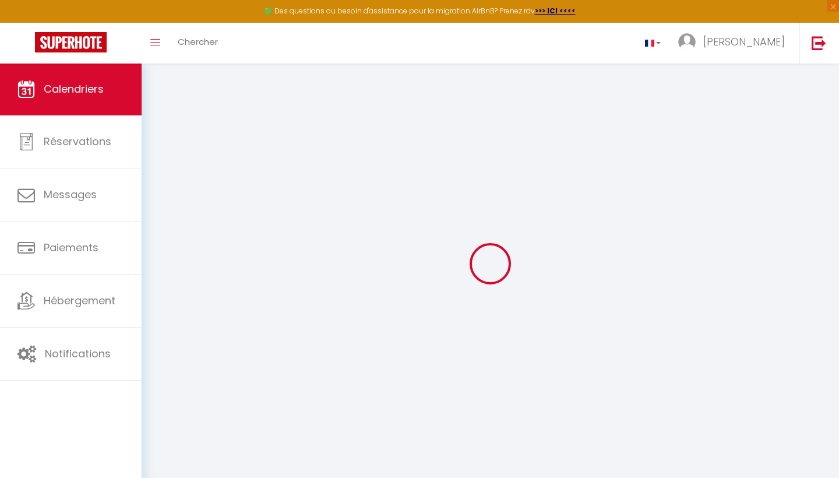
select select
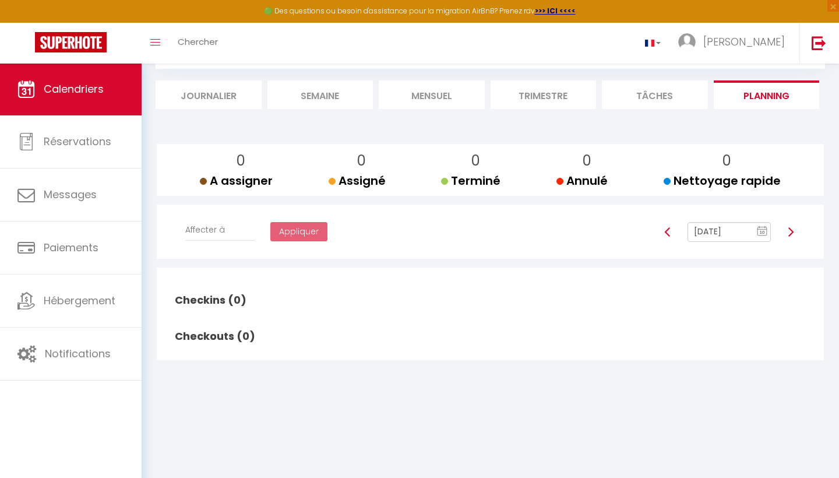
select select
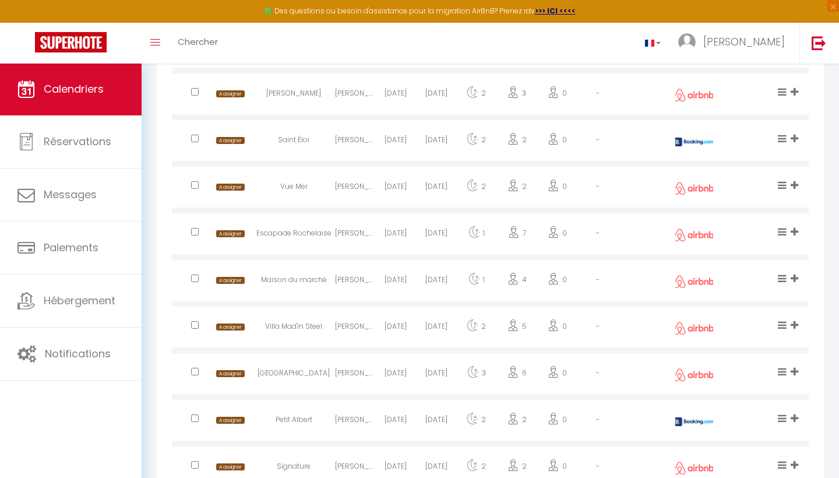
scroll to position [587, 0]
click at [297, 235] on div "Escapade Rochelaise" at bounding box center [293, 234] width 83 height 38
select select "0"
select select "1"
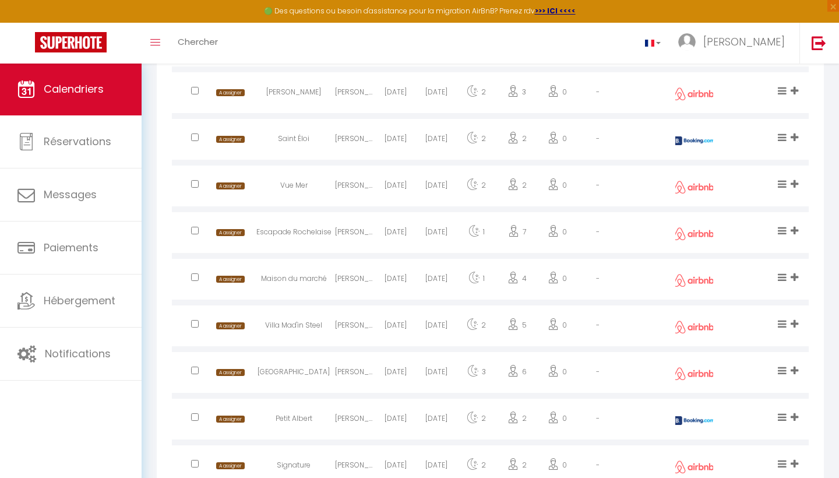
select select
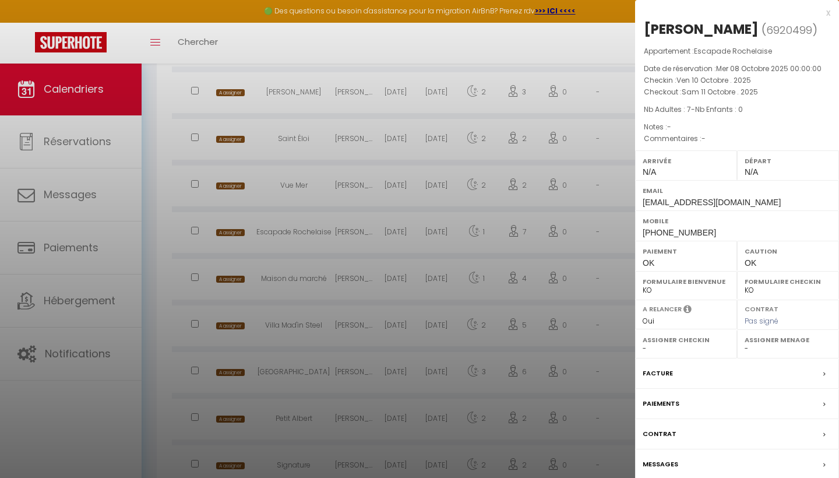
select select "44562"
click at [676, 458] on label "Messages" at bounding box center [660, 464] width 36 height 12
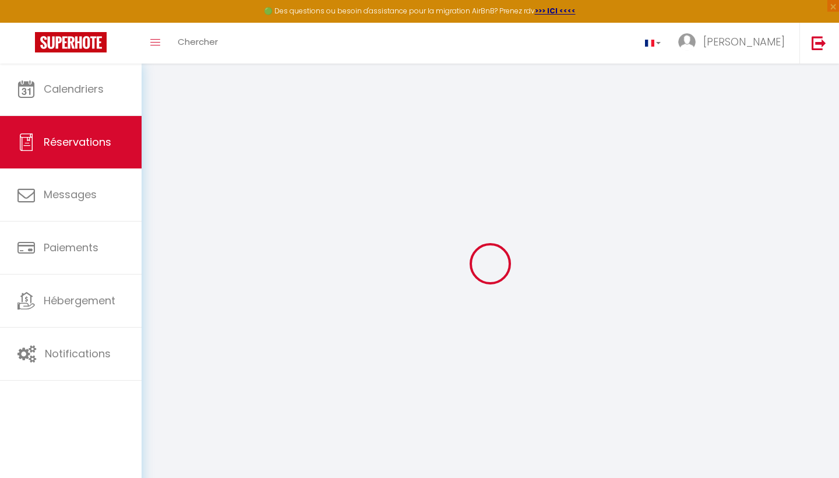
select select
checkbox input "false"
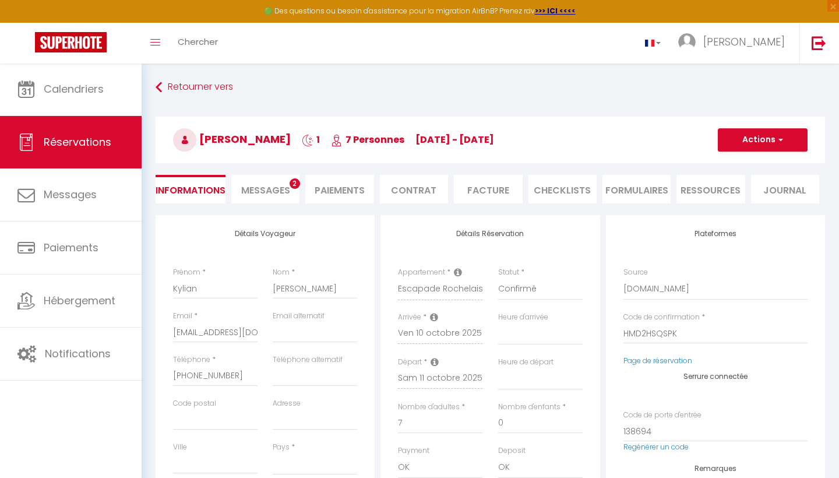
select select
checkbox input "false"
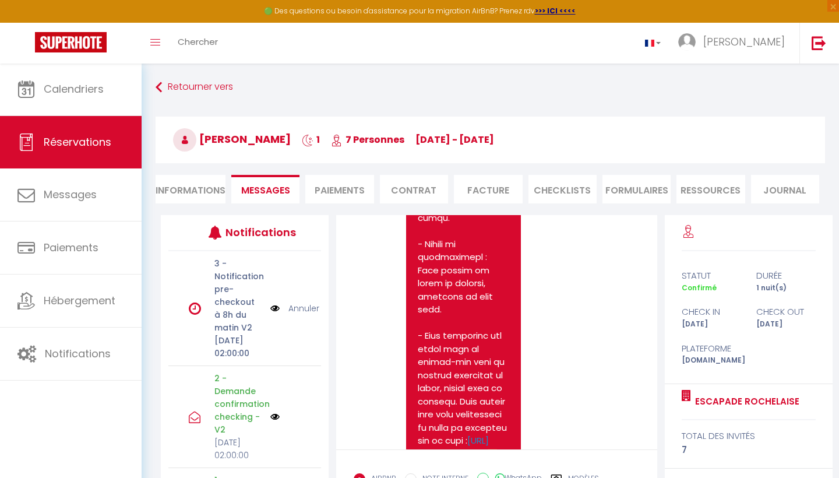
scroll to position [2834, 0]
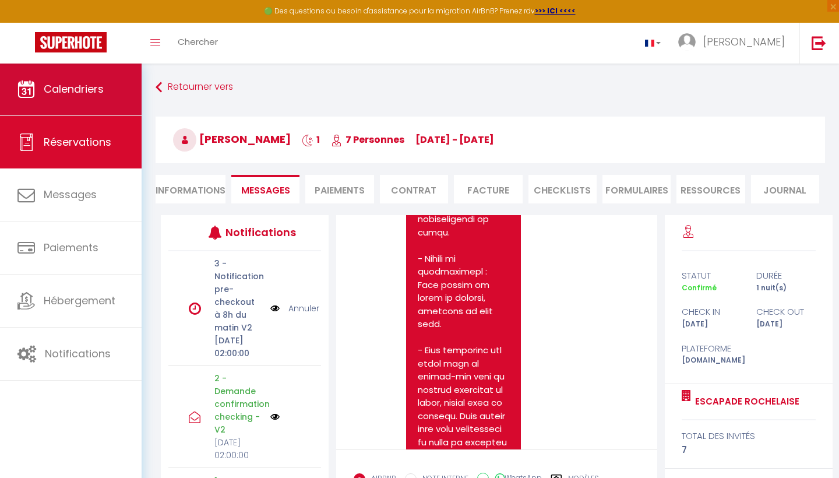
click at [102, 79] on link "Calendriers" at bounding box center [71, 89] width 142 height 52
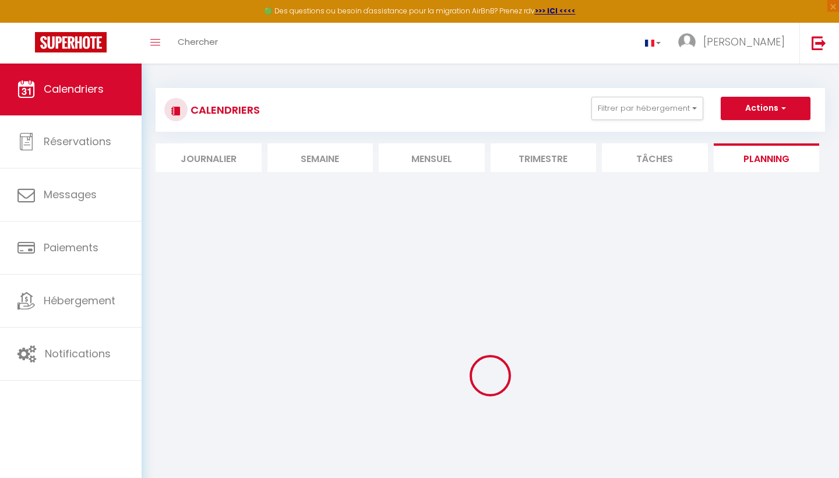
select select
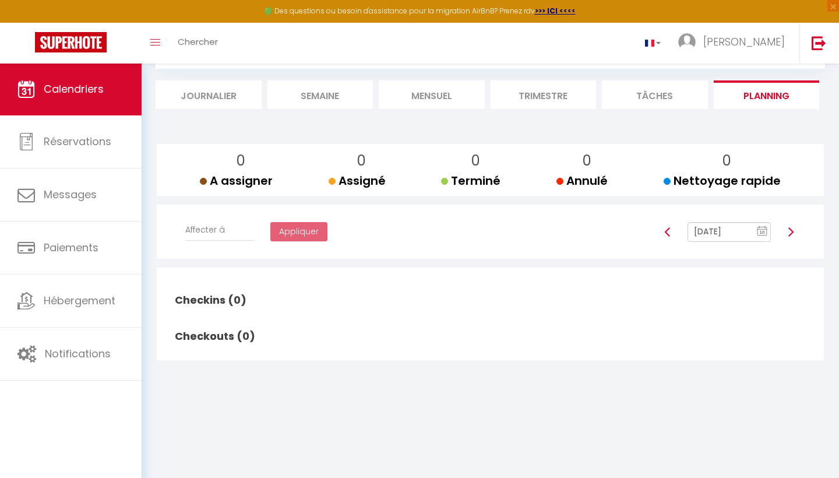
select select
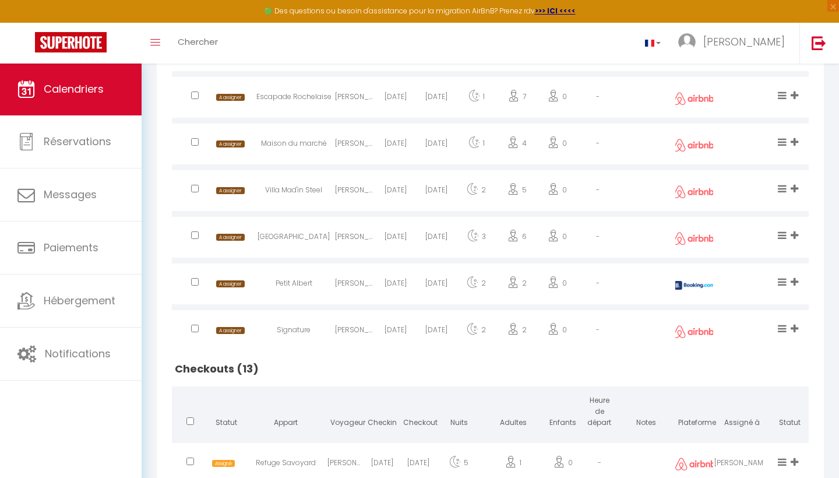
scroll to position [732, 0]
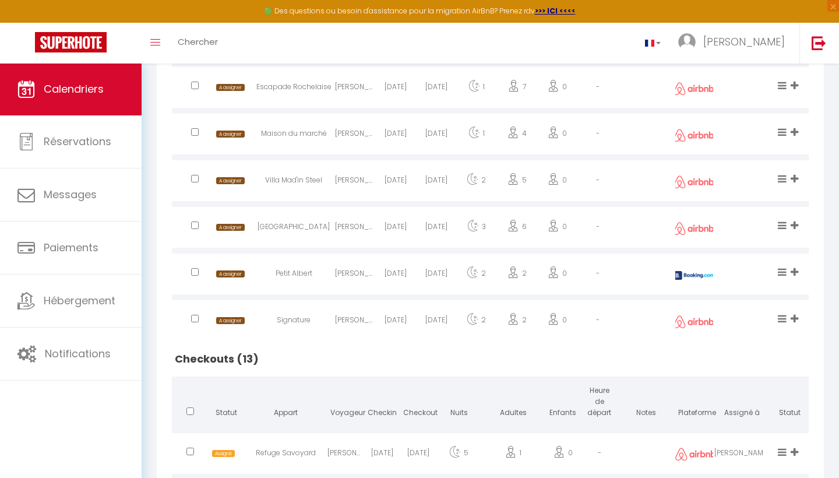
click at [297, 133] on div "Maison du marché" at bounding box center [293, 135] width 83 height 38
select select "0"
select select "1"
select select
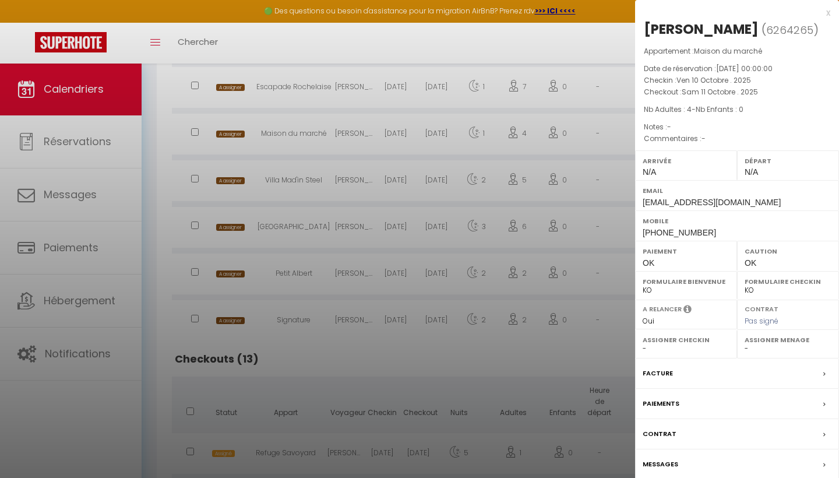
select select "44562"
click at [738, 462] on div "Messages" at bounding box center [737, 464] width 204 height 30
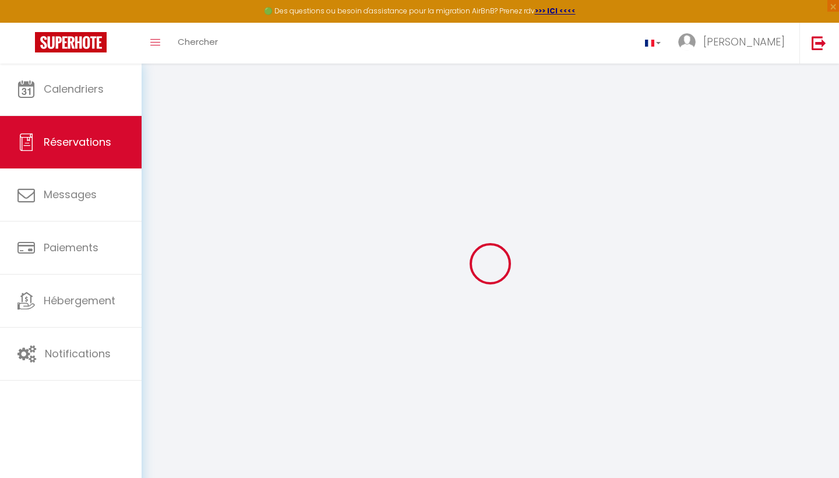
select select
checkbox input "false"
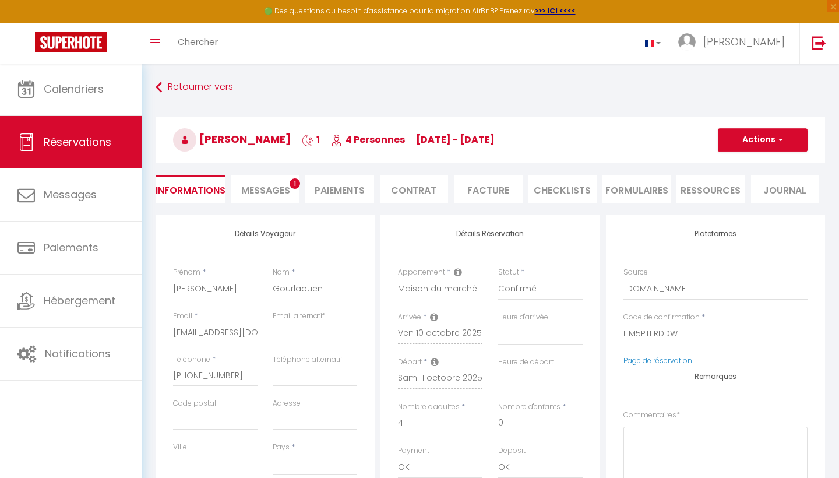
select select
checkbox input "false"
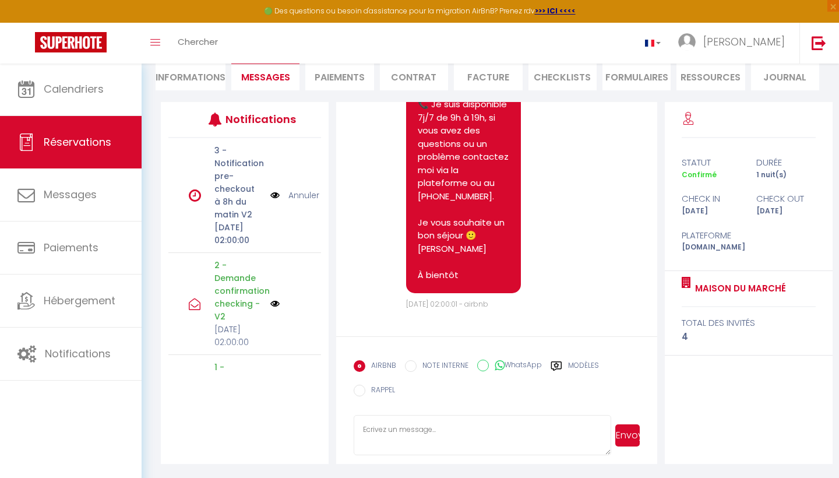
scroll to position [113, 0]
click at [376, 432] on textarea at bounding box center [481, 435] width 257 height 41
paste textarea "2142"
type textarea "2142"
click at [612, 430] on span "Envoyer" at bounding box center [625, 435] width 29 height 41
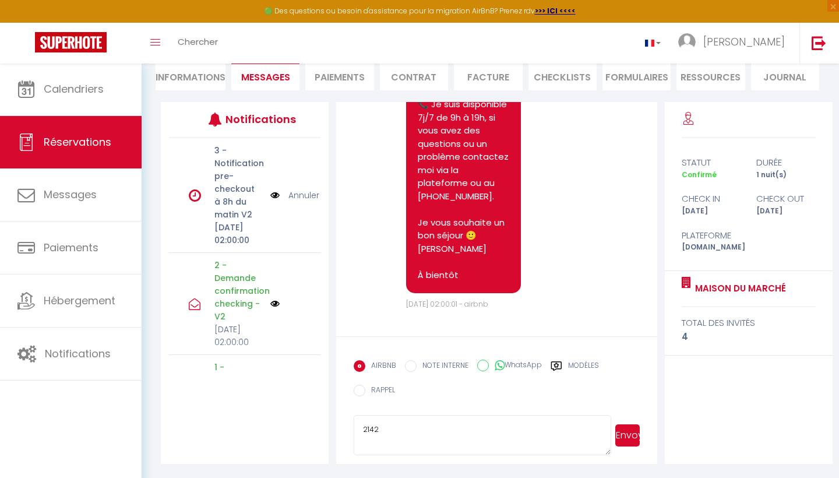
click at [619, 433] on button "Envoyer" at bounding box center [627, 435] width 24 height 22
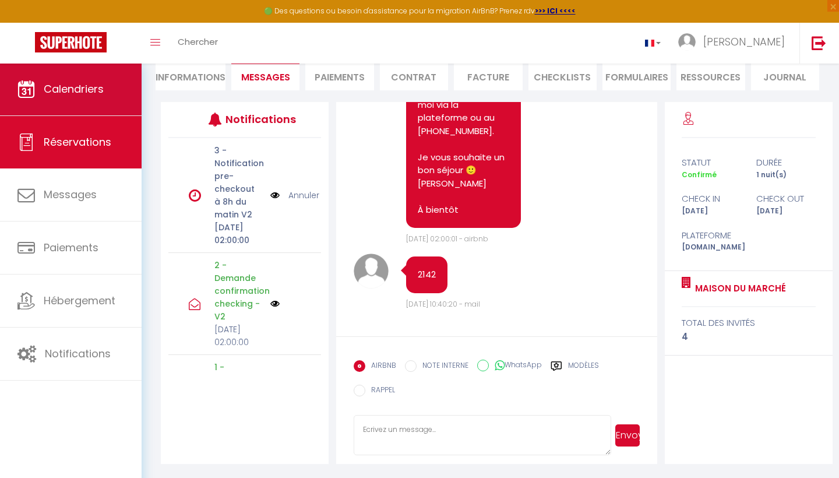
click at [47, 99] on link "Calendriers" at bounding box center [71, 89] width 142 height 52
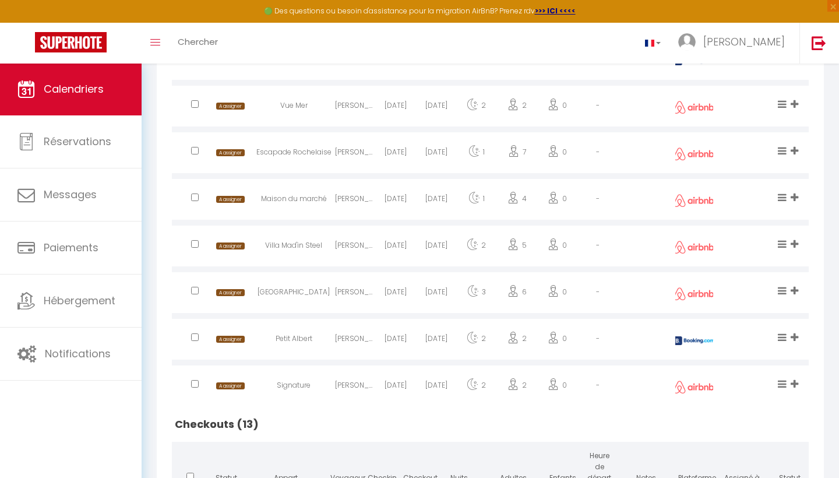
scroll to position [668, 0]
click at [316, 244] on div "Villa Mad'in Steel" at bounding box center [293, 246] width 83 height 38
select select "0"
select select "1"
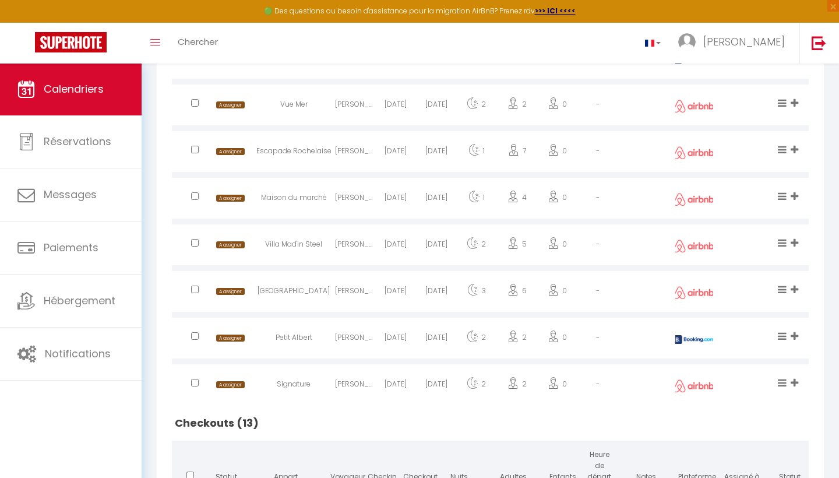
select select
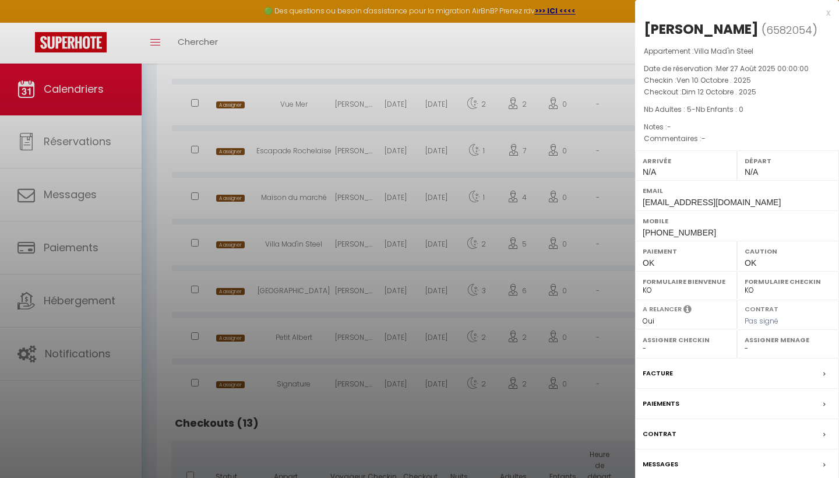
select select "40808"
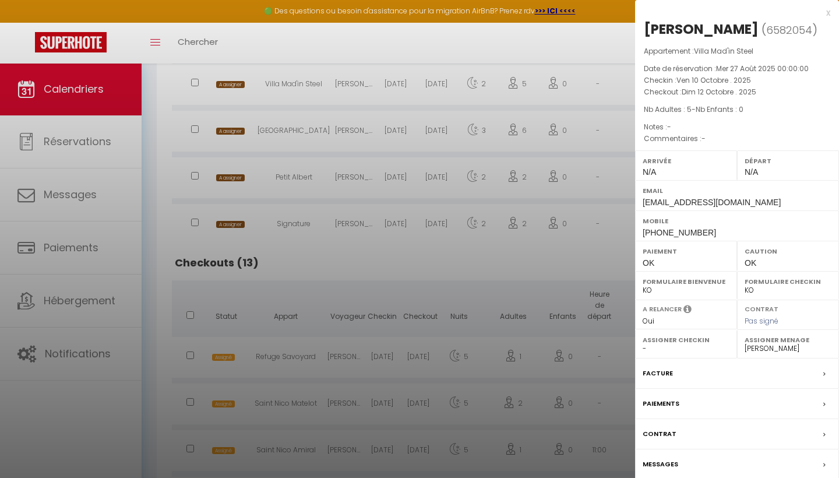
scroll to position [844, 0]
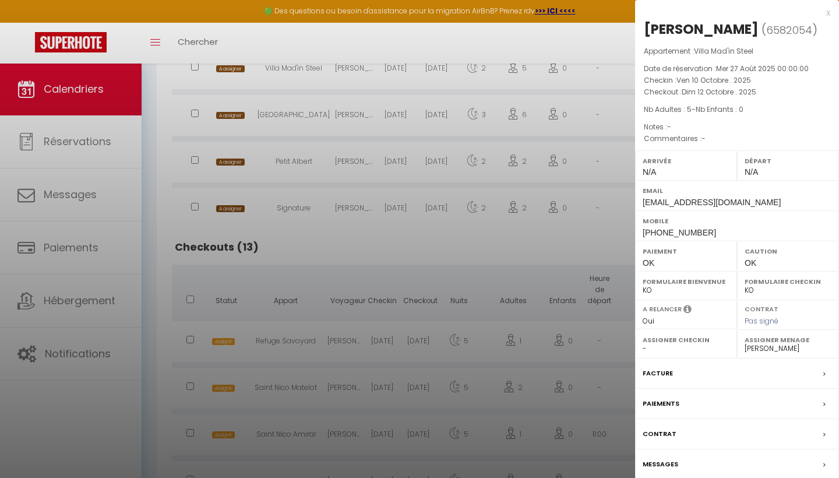
click at [749, 461] on div "Messages" at bounding box center [737, 464] width 204 height 30
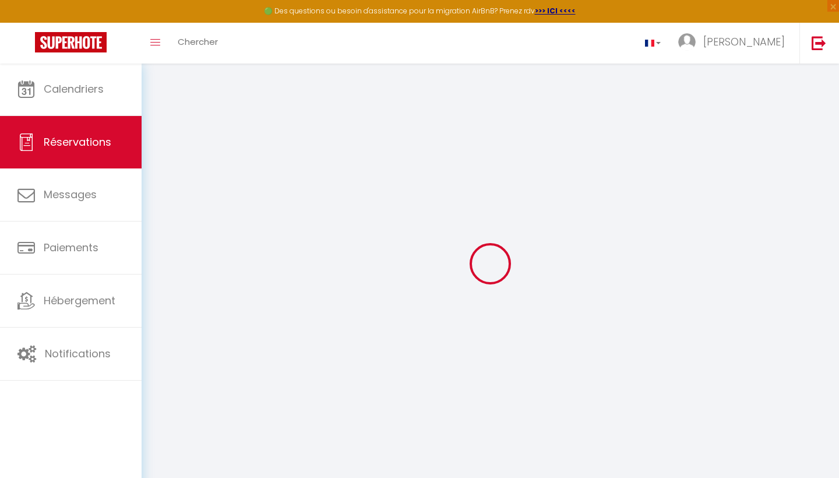
select select
checkbox input "false"
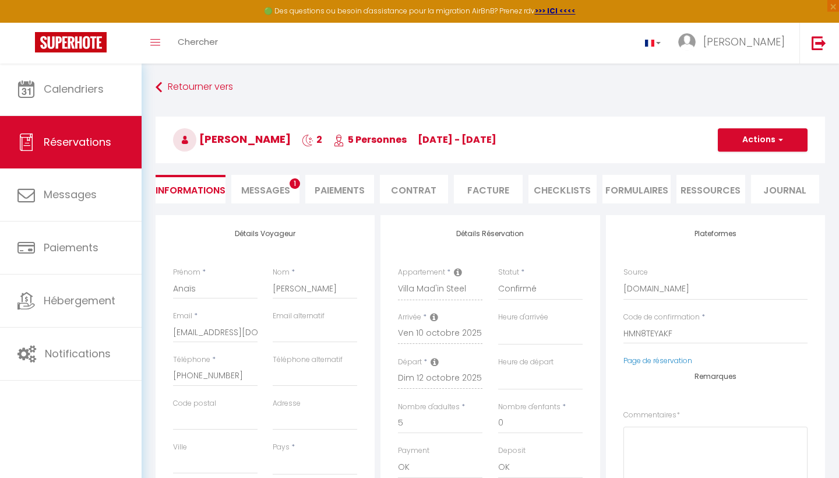
select select
checkbox input "false"
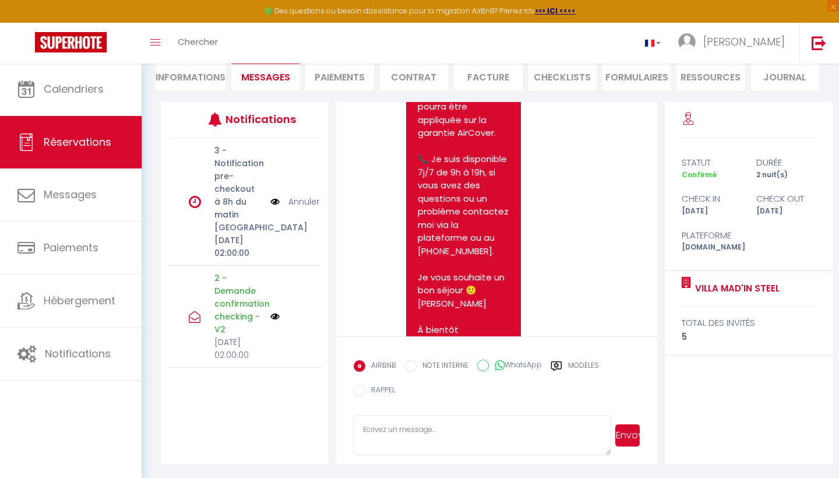
scroll to position [113, 0]
click at [412, 420] on textarea at bounding box center [481, 435] width 257 height 41
paste textarea "1807"
type textarea "1807"
click at [624, 441] on button "Envoyer" at bounding box center [627, 435] width 24 height 22
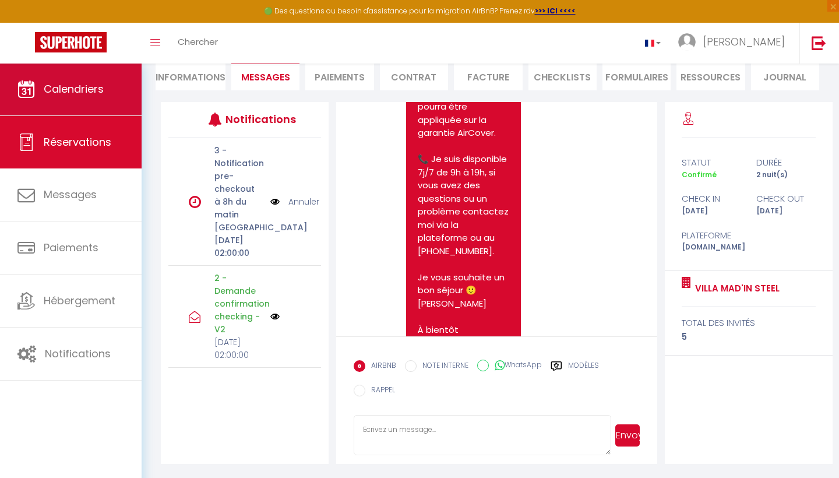
click at [72, 111] on link "Calendriers" at bounding box center [71, 89] width 142 height 52
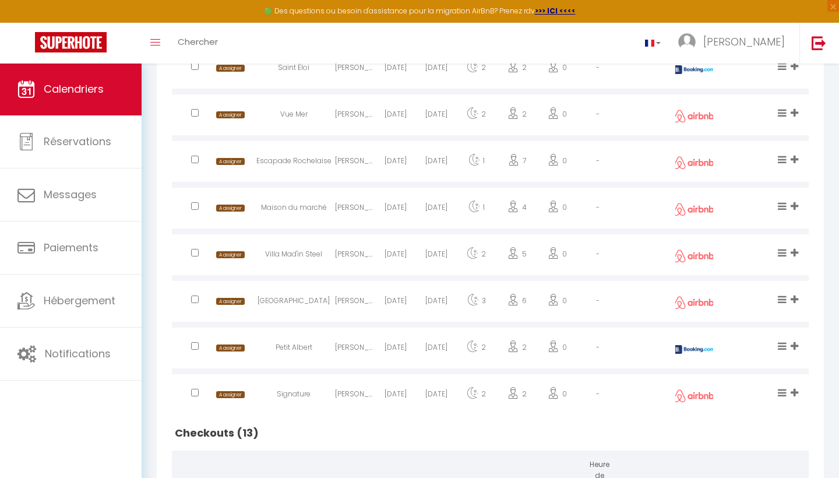
scroll to position [676, 0]
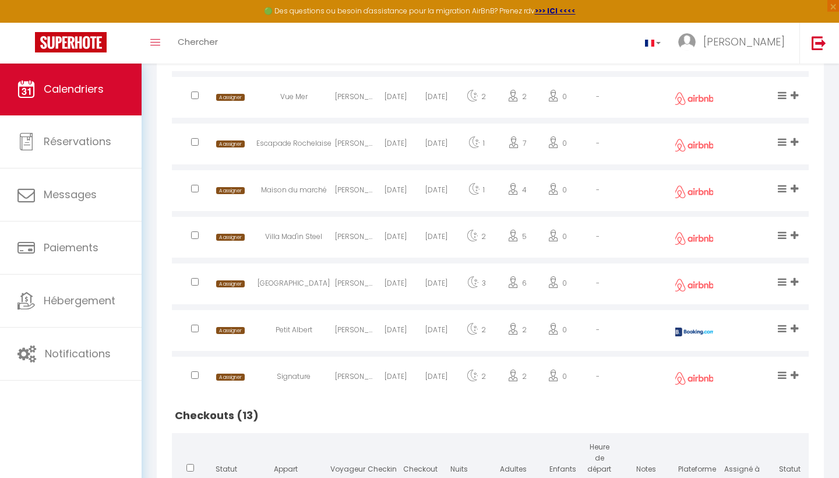
click at [294, 288] on div "[GEOGRAPHIC_DATA]" at bounding box center [293, 285] width 83 height 38
select select "0"
select select "1"
select select
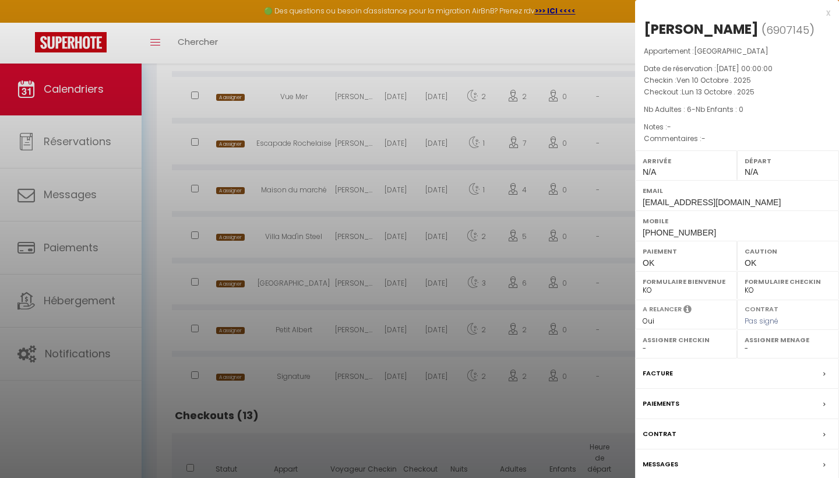
select select "40808"
click at [656, 466] on label "Messages" at bounding box center [660, 464] width 36 height 12
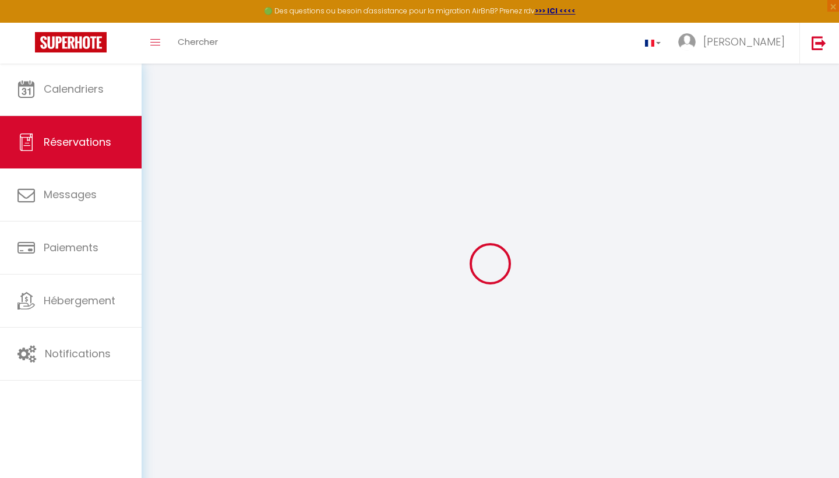
select select
checkbox input "false"
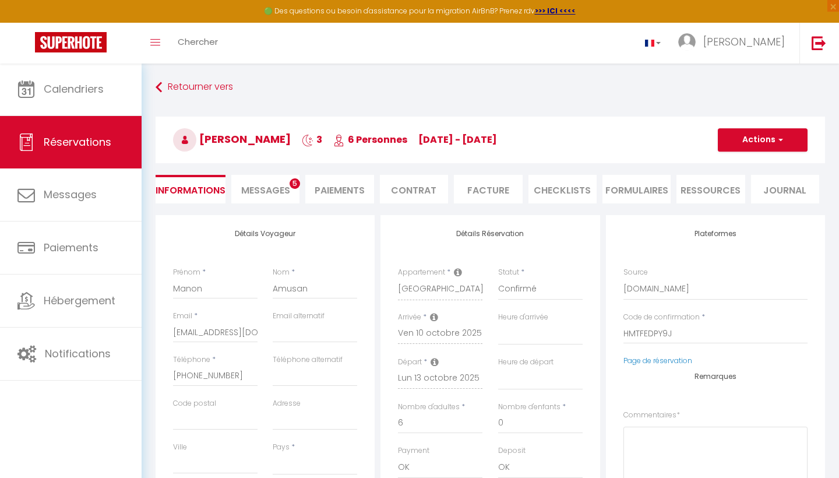
select select
checkbox input "false"
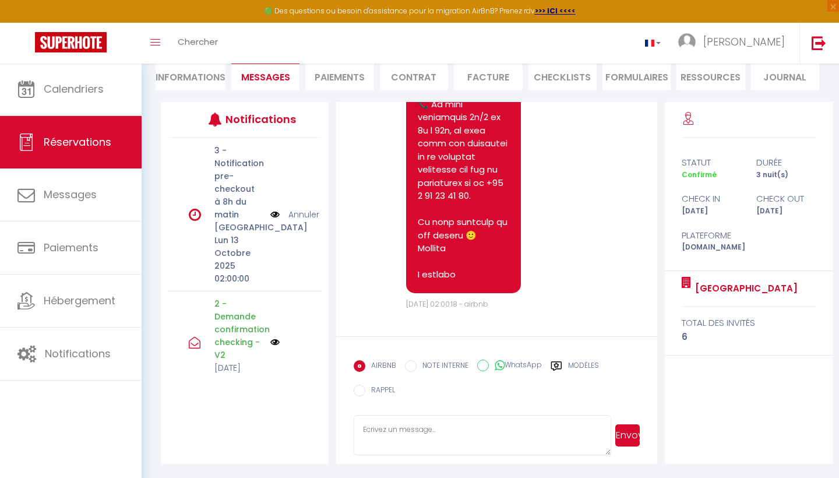
scroll to position [113, 0]
click at [395, 429] on textarea at bounding box center [481, 435] width 257 height 41
paste textarea "4421"
type textarea "4421"
click at [620, 433] on button "Envoyer" at bounding box center [627, 435] width 24 height 22
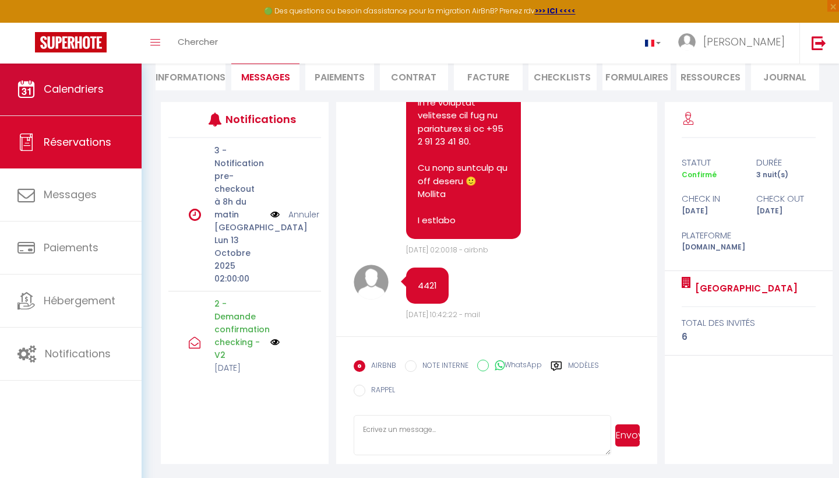
click at [54, 75] on link "Calendriers" at bounding box center [71, 89] width 142 height 52
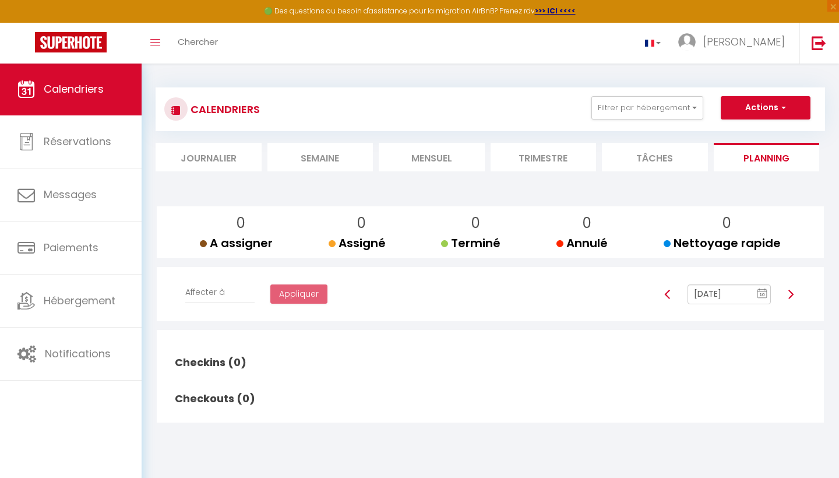
select select
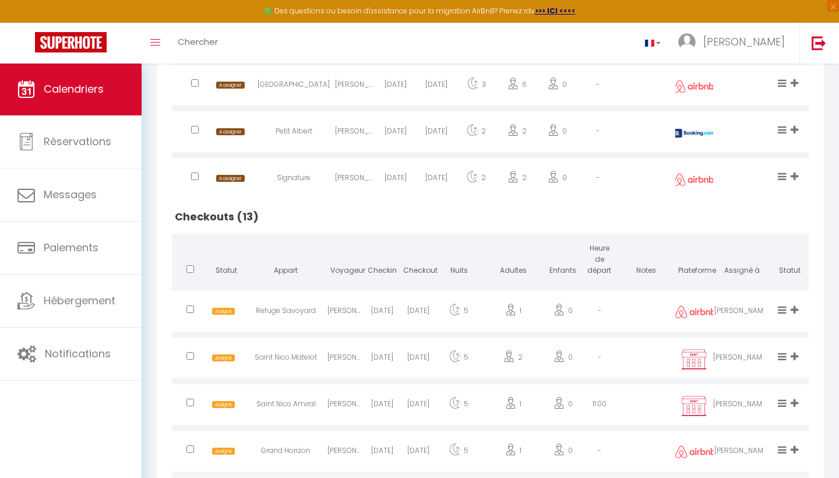
scroll to position [872, 0]
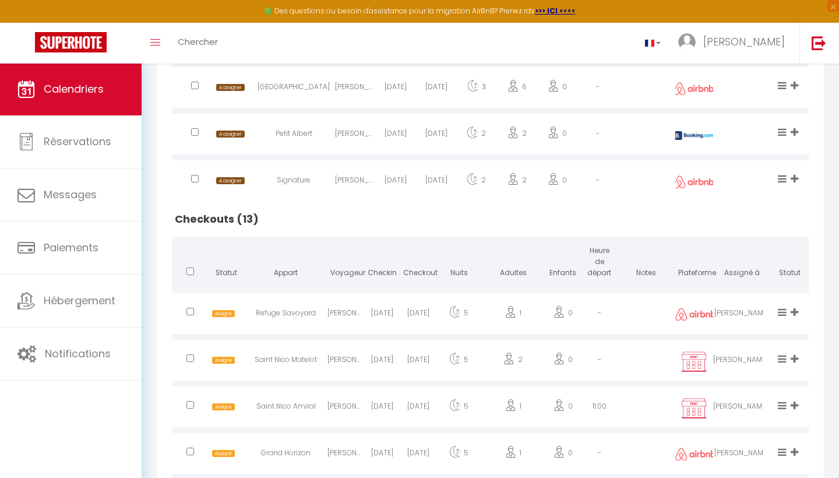
click at [266, 128] on div "Petit Albert" at bounding box center [293, 135] width 83 height 38
select select "0"
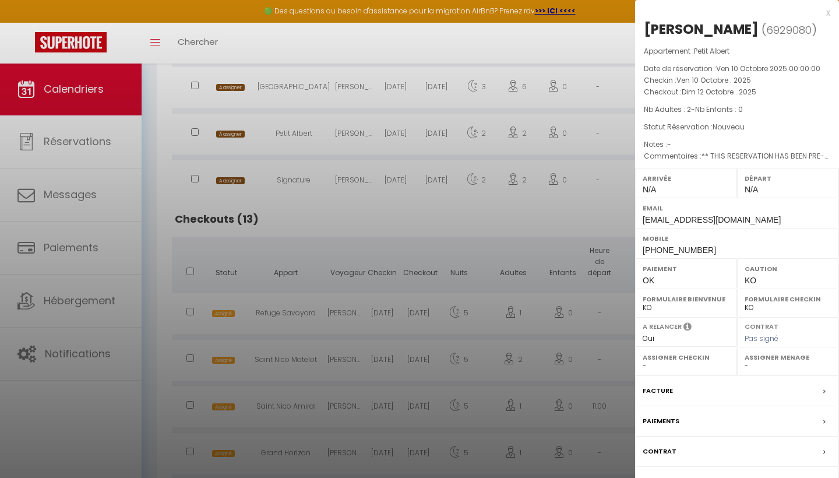
click at [661, 472] on div "Messages" at bounding box center [737, 481] width 204 height 30
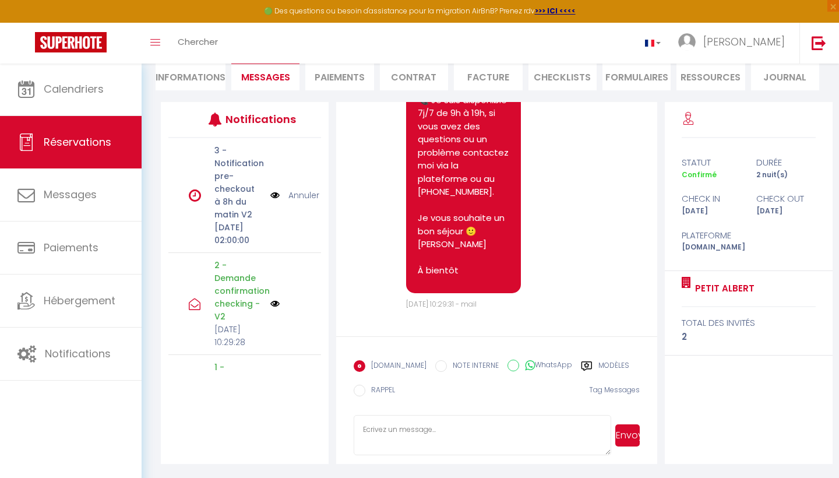
scroll to position [113, 0]
click at [391, 420] on textarea at bounding box center [481, 435] width 257 height 41
paste textarea "9948"
click at [634, 435] on button "Envoyer" at bounding box center [627, 435] width 24 height 22
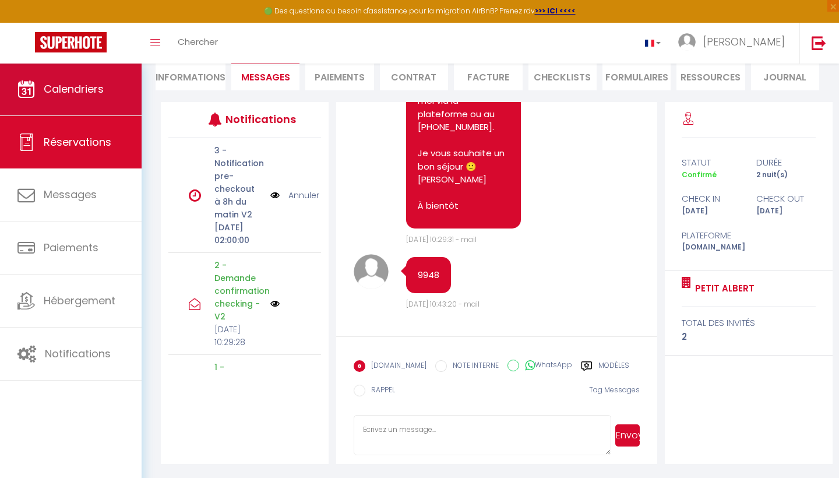
click at [56, 106] on link "Calendriers" at bounding box center [71, 89] width 142 height 52
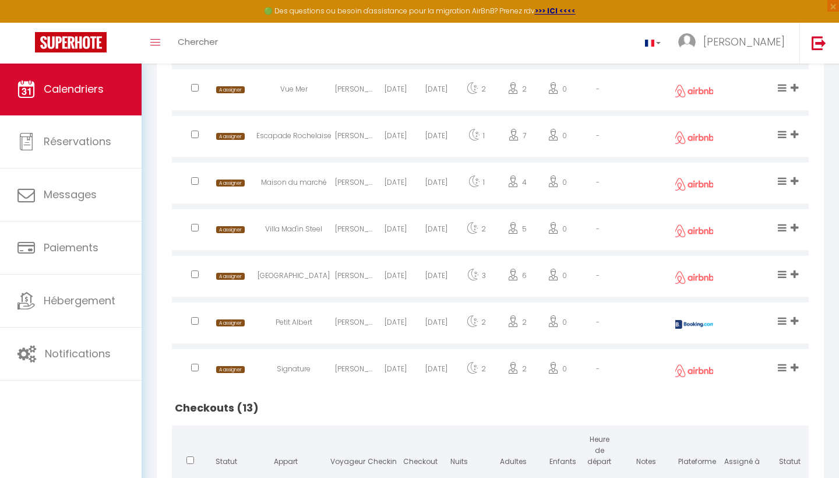
scroll to position [713, 0]
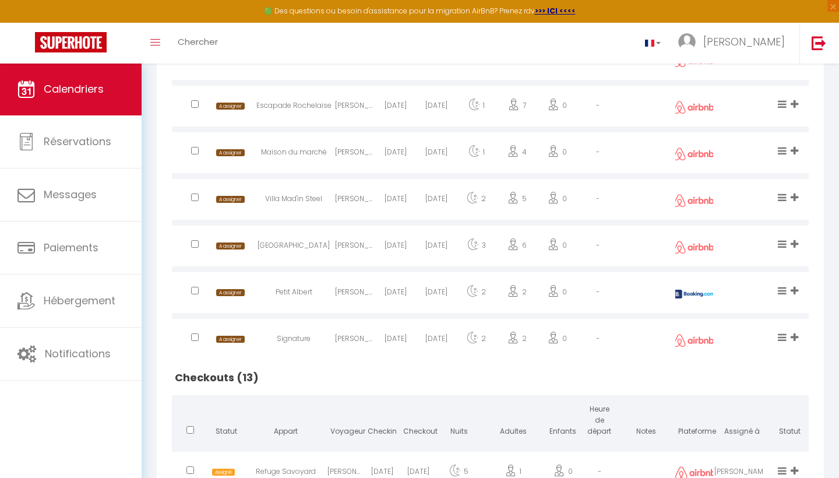
click at [282, 328] on div "Signature" at bounding box center [293, 340] width 83 height 38
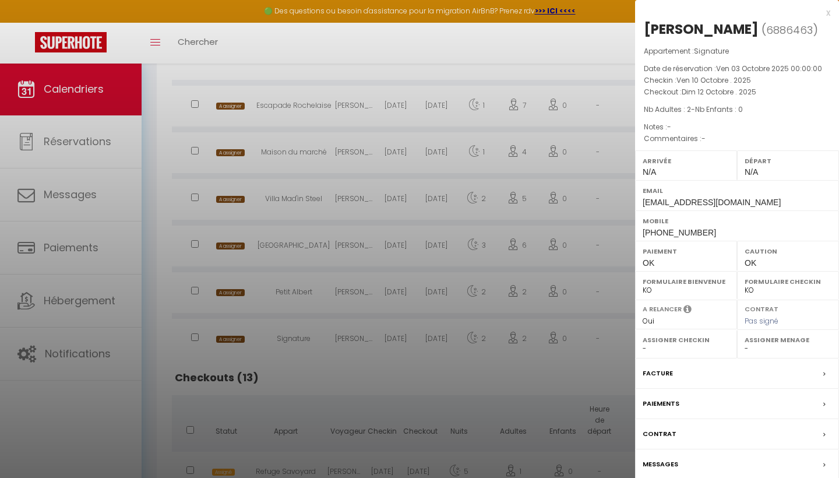
click at [692, 459] on div "Messages" at bounding box center [737, 464] width 204 height 30
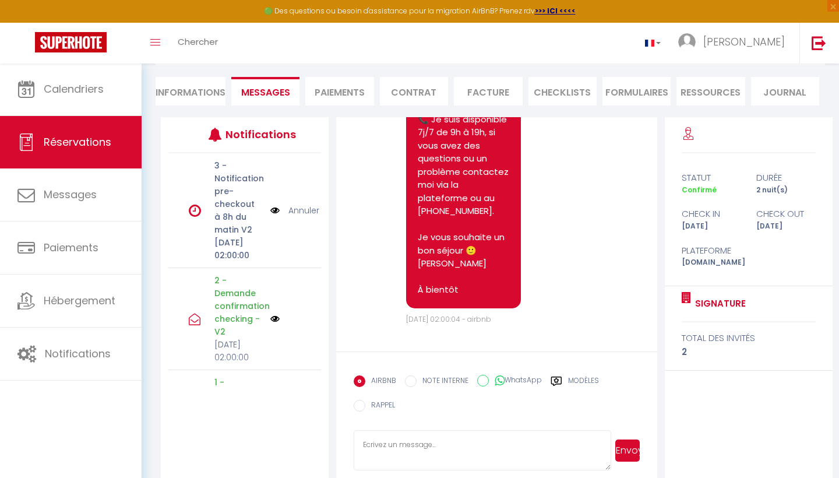
scroll to position [105, 0]
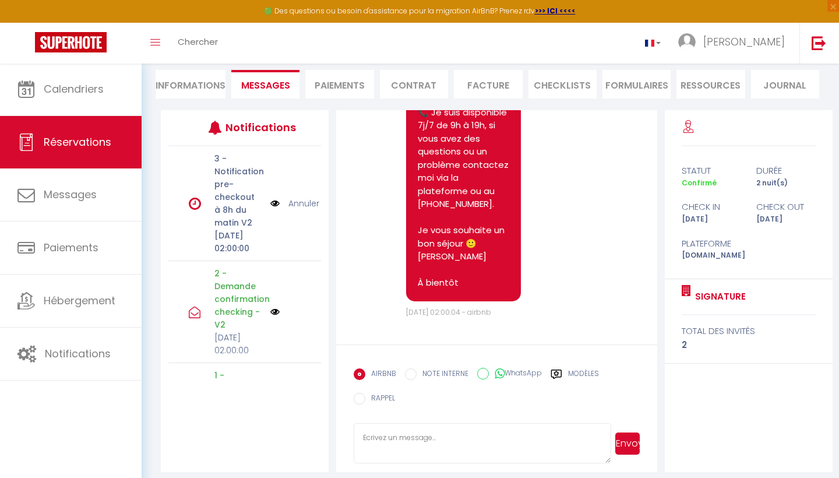
click at [395, 441] on textarea at bounding box center [481, 443] width 257 height 41
paste textarea "2142"
click at [620, 447] on button "Envoyer" at bounding box center [627, 443] width 24 height 22
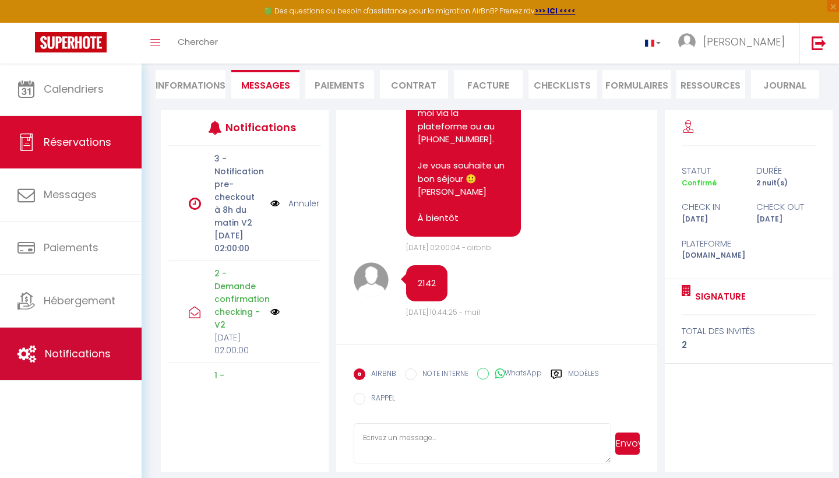
scroll to position [3808, 0]
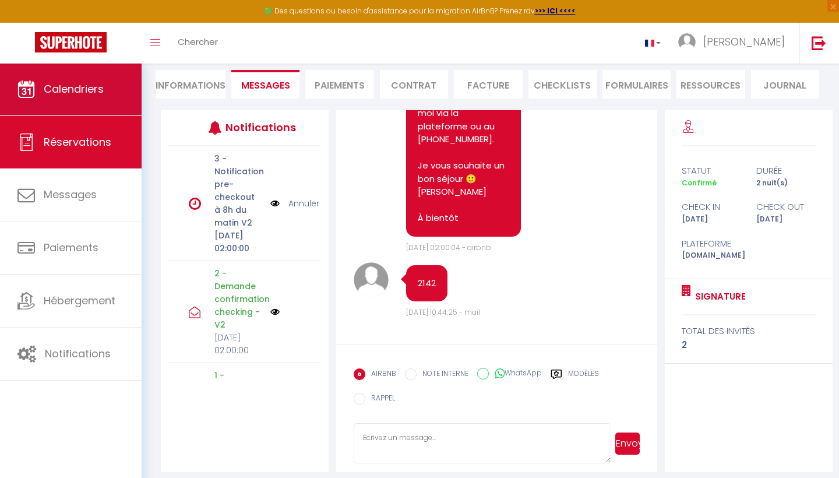
click at [47, 86] on span "Calendriers" at bounding box center [74, 89] width 60 height 15
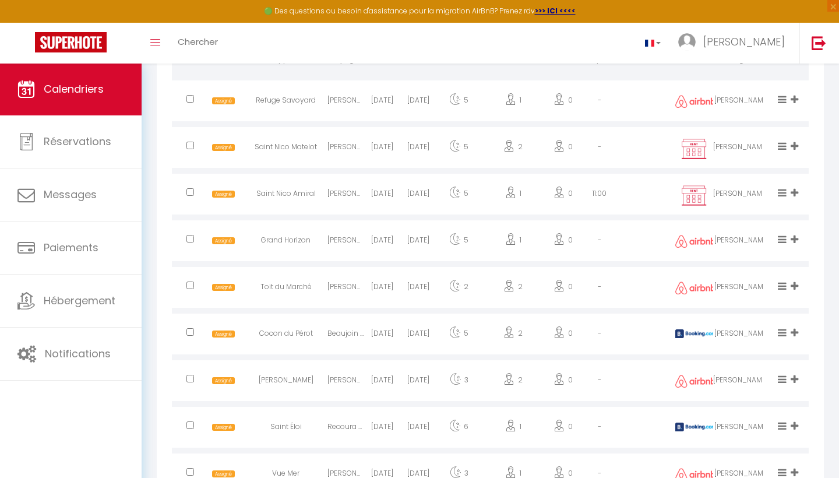
scroll to position [1087, 0]
